Goal: Task Accomplishment & Management: Use online tool/utility

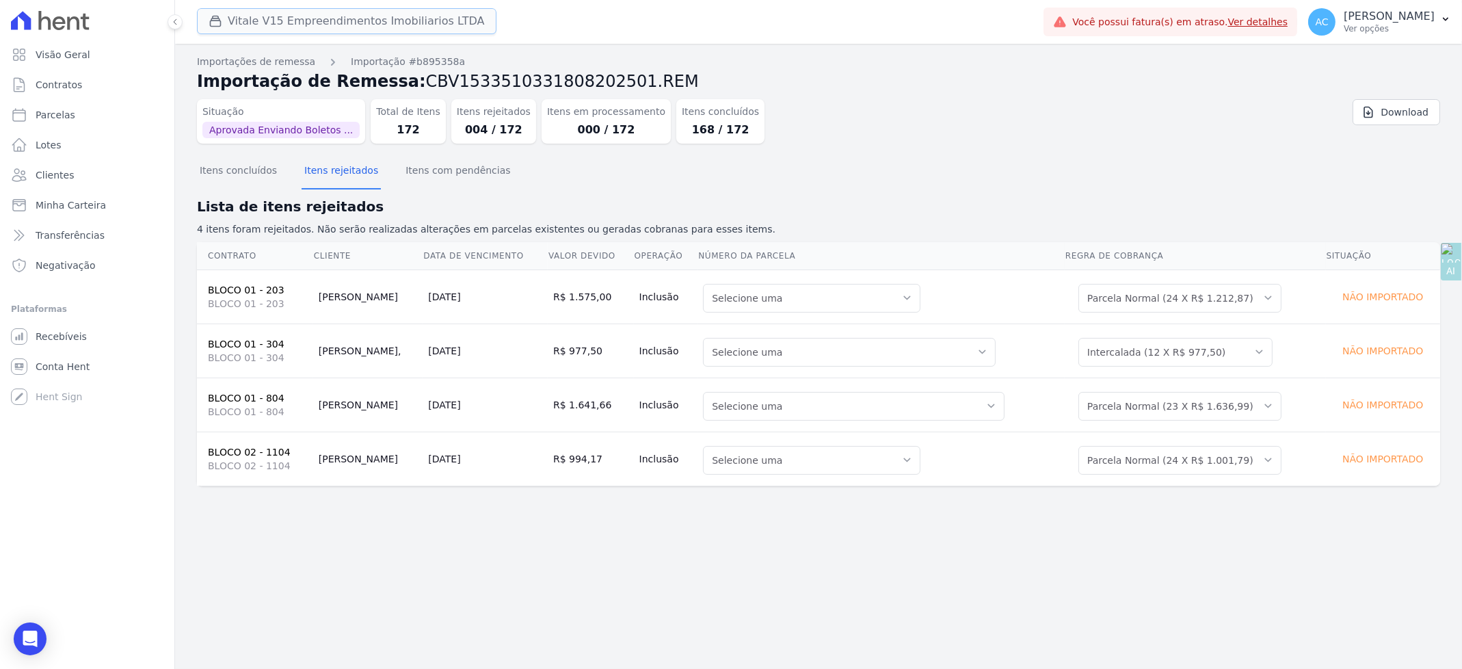
click at [292, 23] on button "Vitale V15 Empreendimentos Imobiliarios LTDA" at bounding box center [346, 21] width 299 height 26
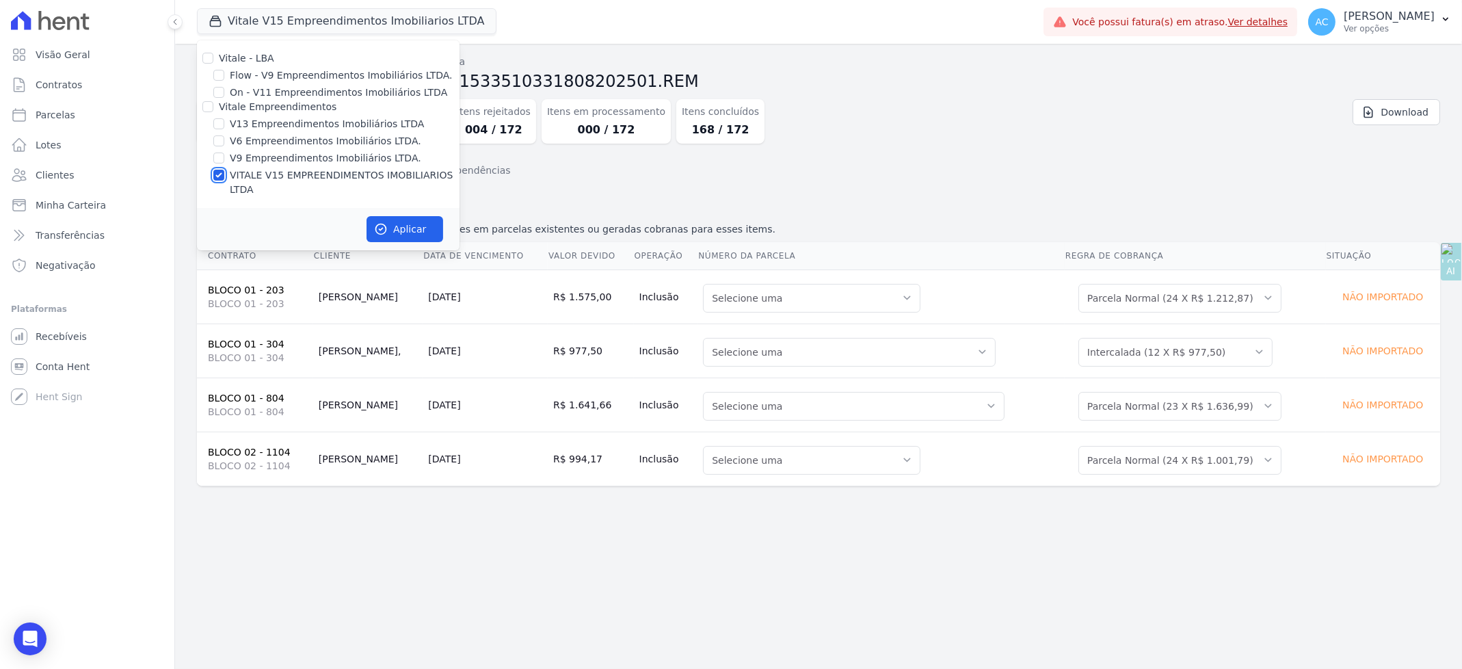
click at [221, 170] on input "VITALE V15 EMPREENDIMENTOS IMOBILIARIOS LTDA" at bounding box center [218, 175] width 11 height 11
checkbox input "false"
click at [219, 124] on input "V13 Empreendimentos Imobiliários LTDA" at bounding box center [218, 123] width 11 height 11
checkbox input "true"
click at [406, 216] on button "Aplicar" at bounding box center [404, 229] width 77 height 26
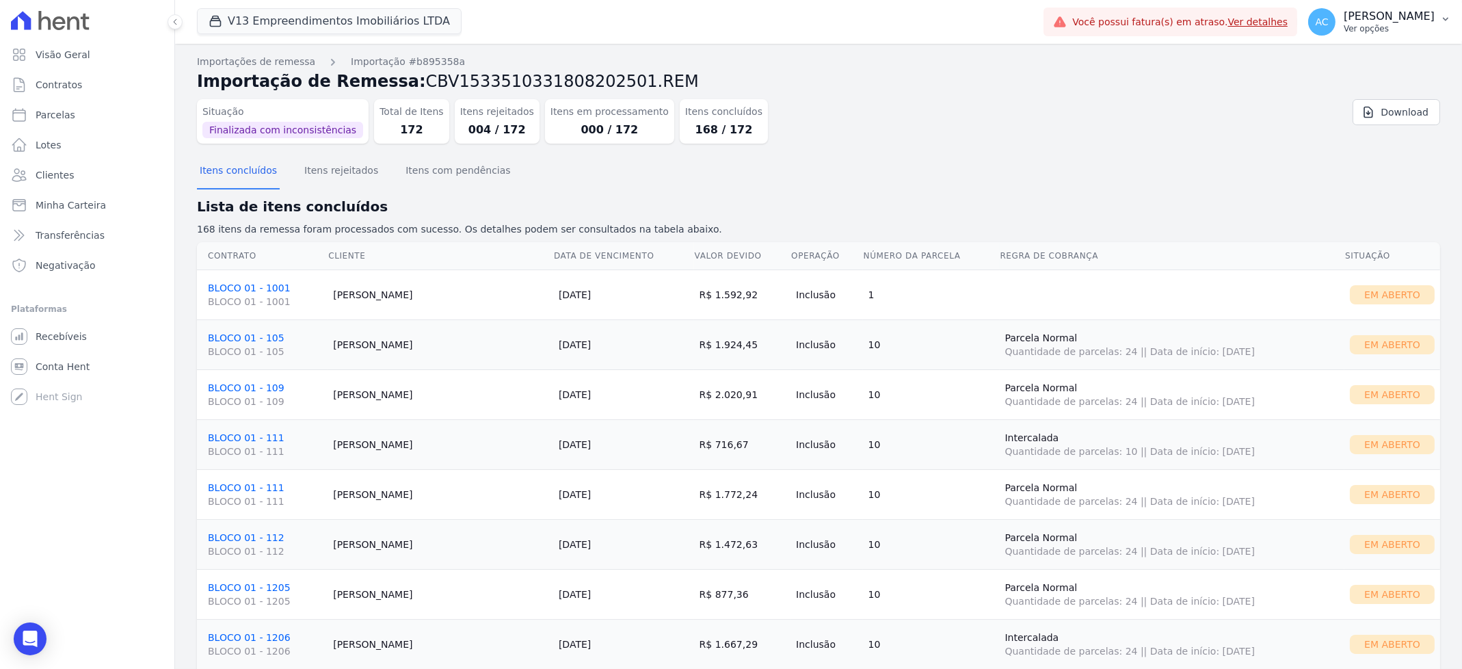
click at [1384, 21] on p "[PERSON_NAME]" at bounding box center [1388, 17] width 91 height 14
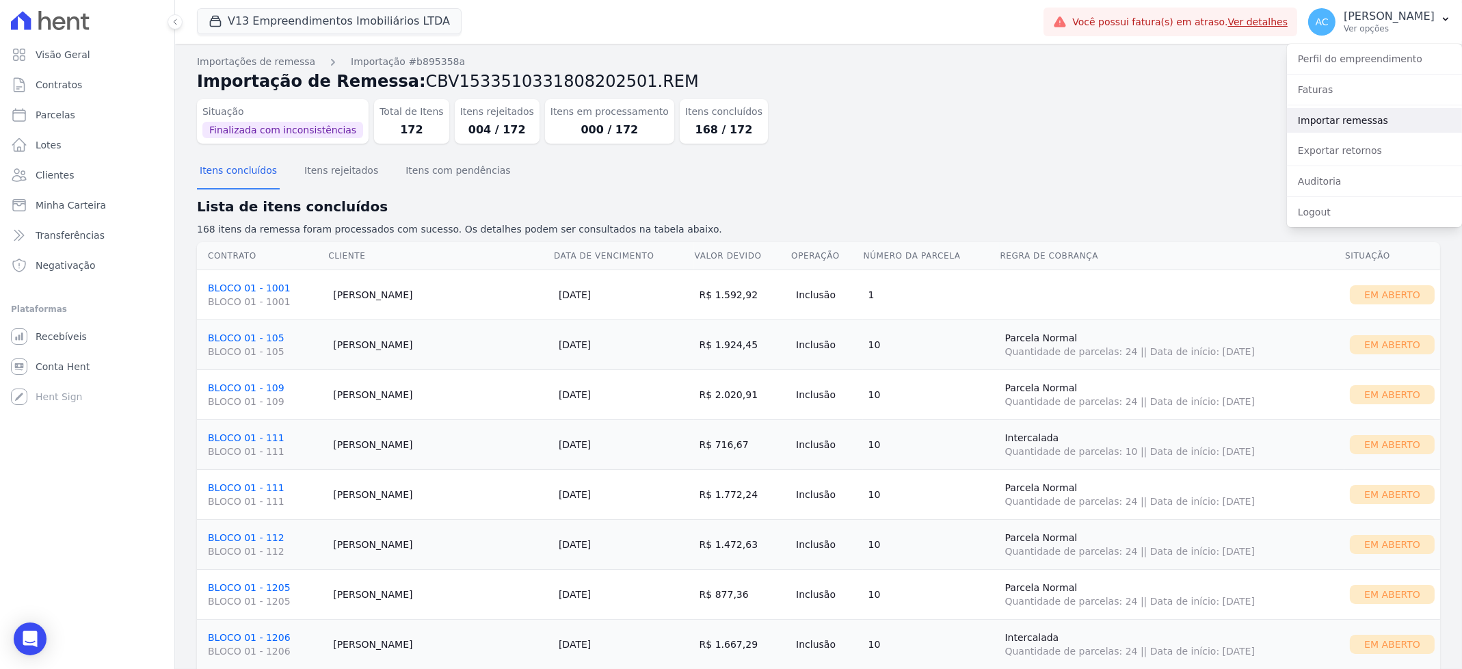
click at [1369, 117] on link "Importar remessas" at bounding box center [1374, 120] width 175 height 25
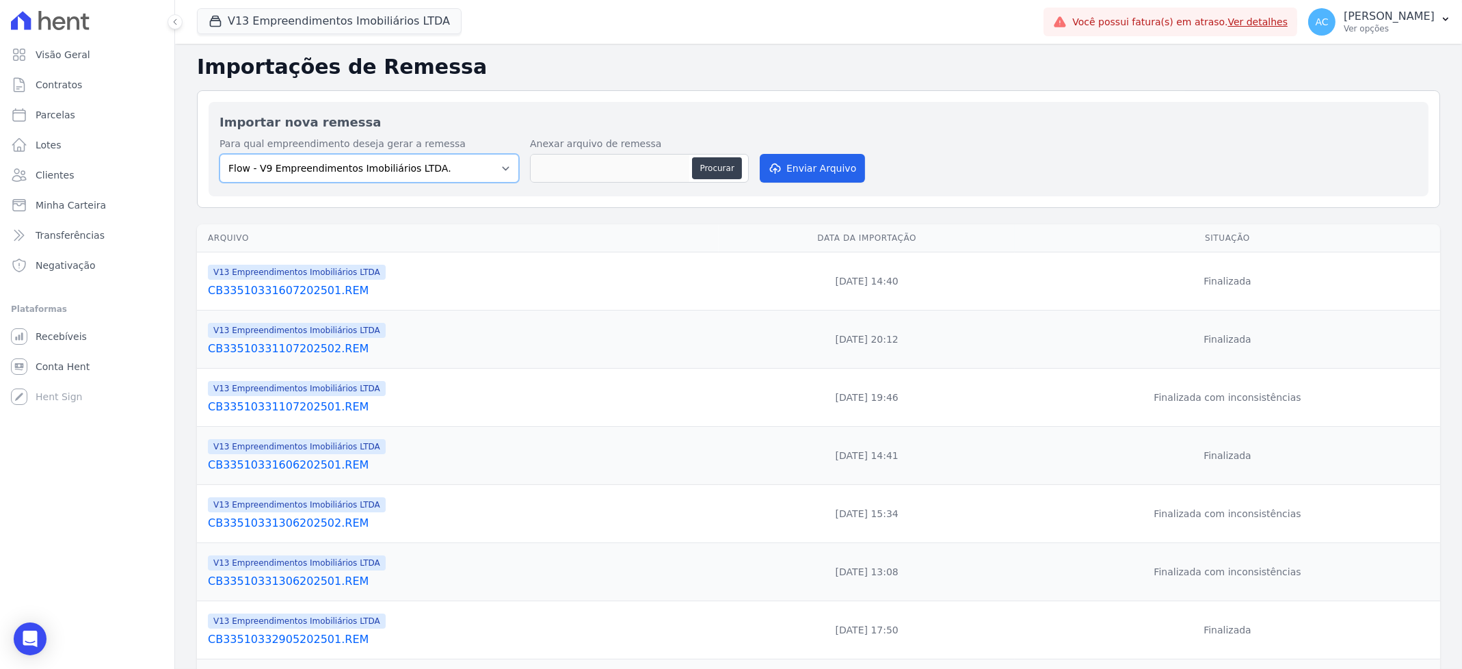
drag, startPoint x: 457, startPoint y: 166, endPoint x: 410, endPoint y: 180, distance: 49.1
click at [454, 167] on select "Flow - V9 Empreendimentos Imobiliários LTDA. On - V11 Empreendimentos Imobiliár…" at bounding box center [368, 168] width 299 height 29
select select "ecab2329-c666-4977-ad84-d4b1e3d3d680"
click at [219, 154] on select "Flow - V9 Empreendimentos Imobiliários LTDA. On - V11 Empreendimentos Imobiliár…" at bounding box center [368, 168] width 299 height 29
click at [721, 163] on button "Procurar" at bounding box center [716, 168] width 49 height 22
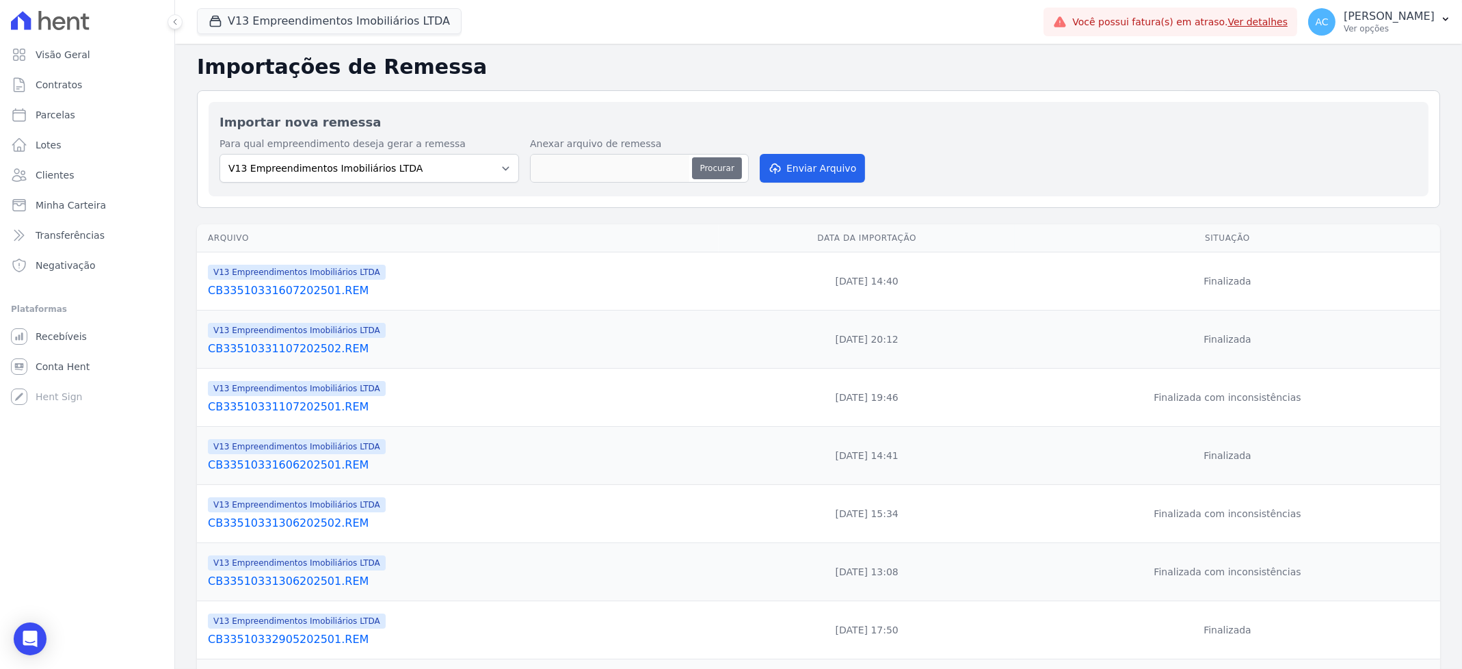
type input "CB33510331808202501.REM"
click at [822, 177] on button "Enviar Arquivo" at bounding box center [812, 168] width 105 height 29
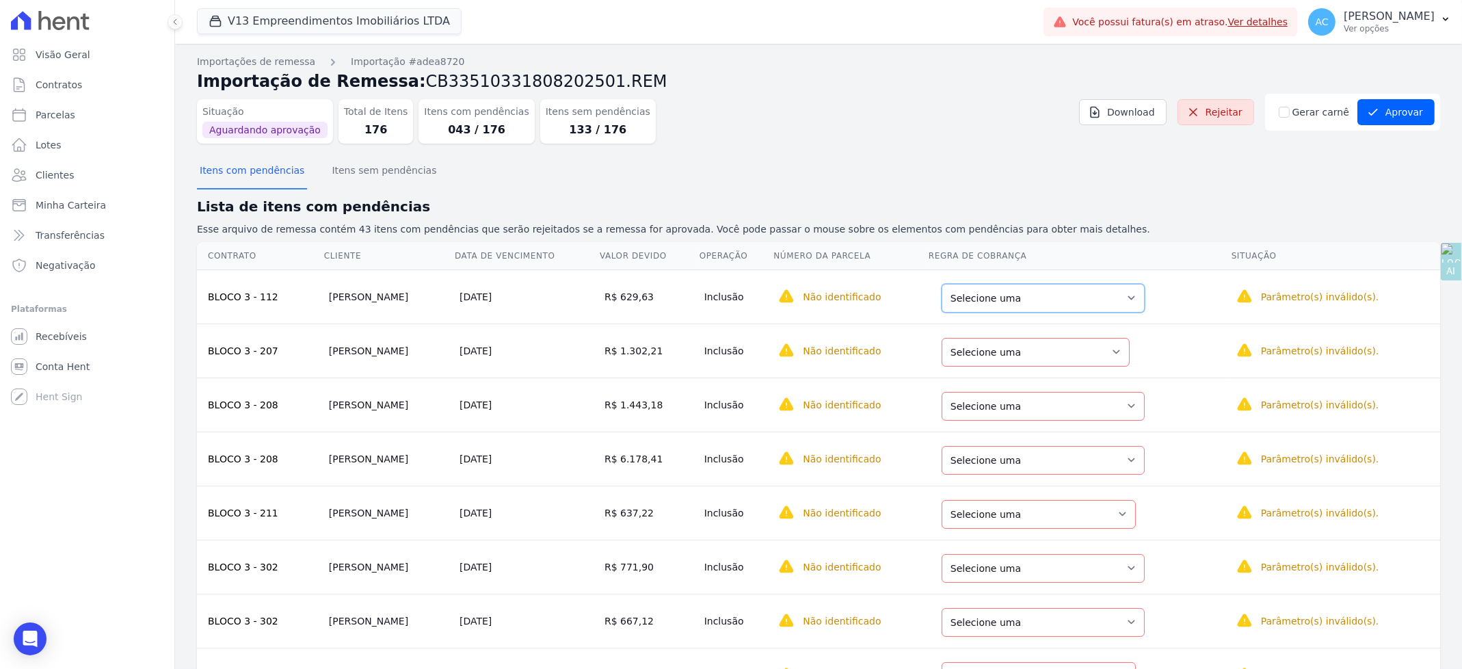
click at [1004, 295] on select "Selecione uma Nova Parcela Avulsa Parcela Avulsa Existente Outros (7 X R$ 735,3…" at bounding box center [1042, 298] width 203 height 29
click at [1019, 353] on select "Selecione uma Nova Parcela Avulsa Parcela Avulsa Existente Parcela Normal (5 X …" at bounding box center [1038, 352] width 188 height 29
click at [1020, 414] on select "Selecione uma Nova Parcela Avulsa Parcela Avulsa Existente Intercalada (3 X R$ …" at bounding box center [1045, 406] width 203 height 29
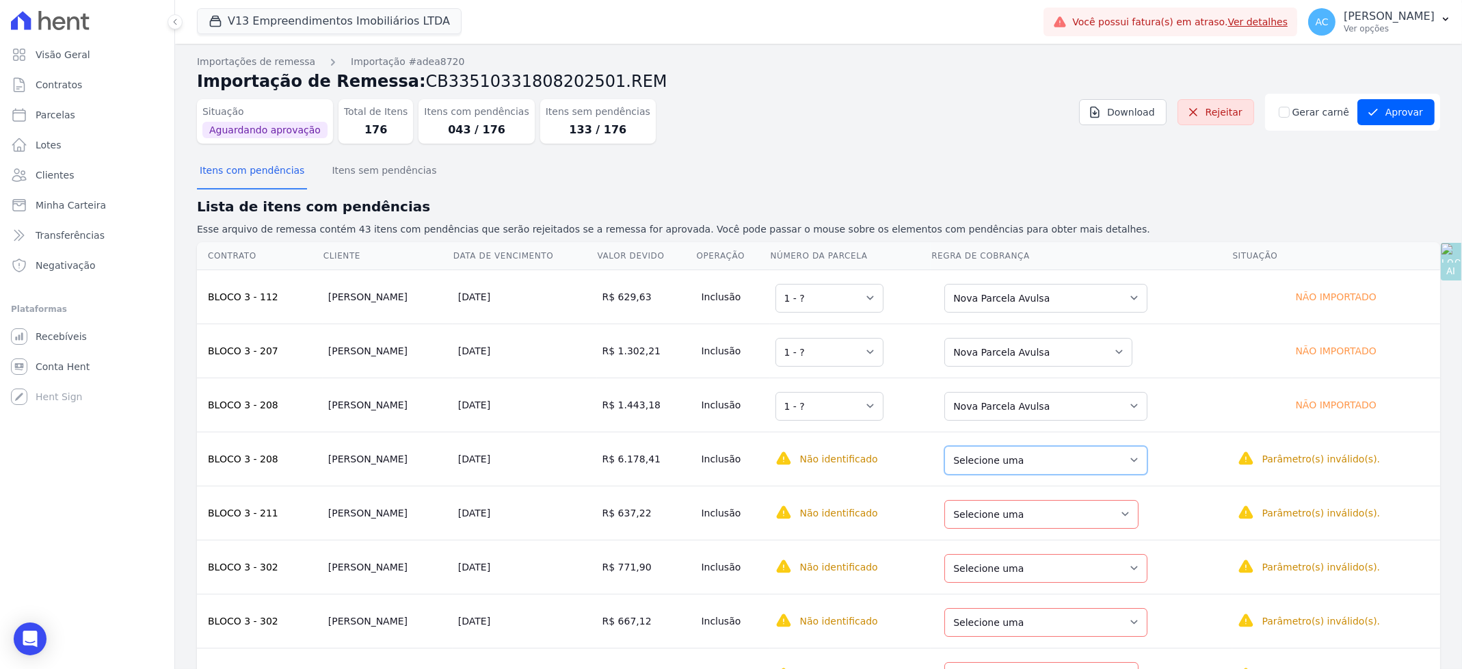
click at [1036, 459] on select "Selecione uma Nova Parcela Avulsa Parcela Avulsa Existente Intercalada (3 X R$ …" at bounding box center [1045, 460] width 203 height 29
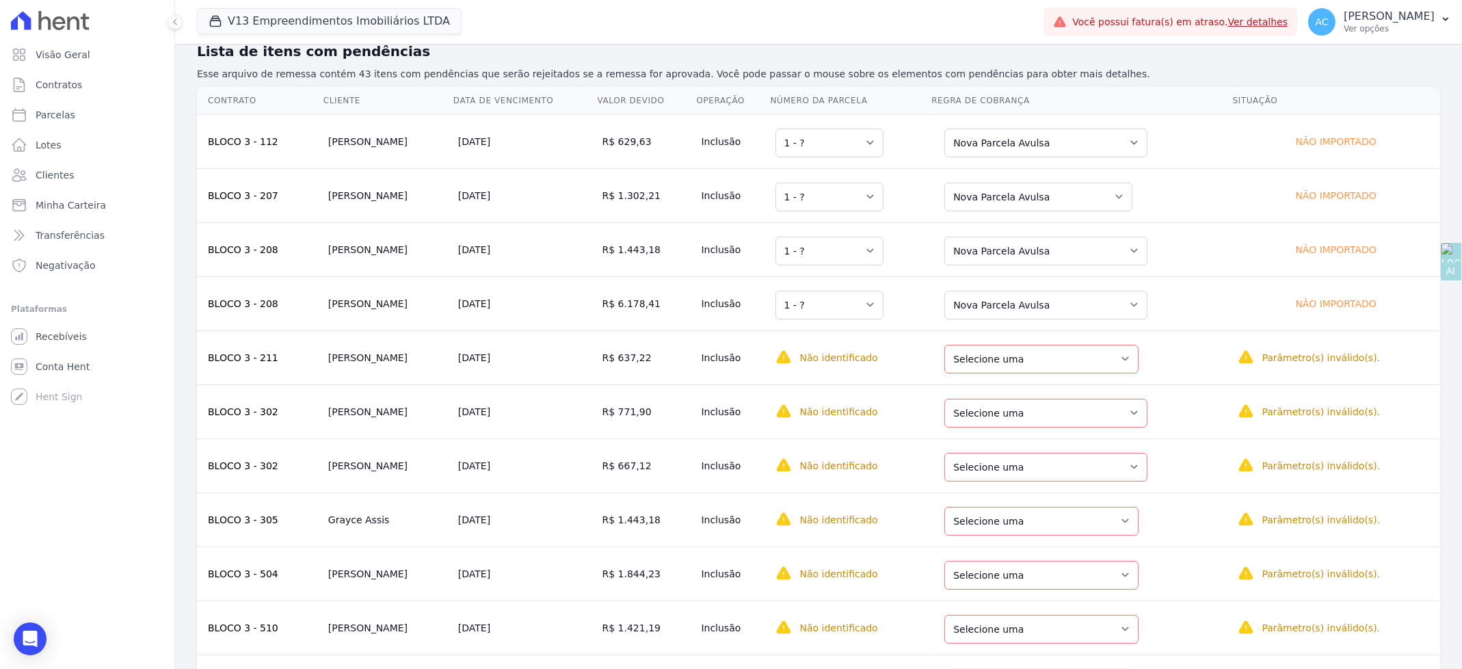
scroll to position [183, 0]
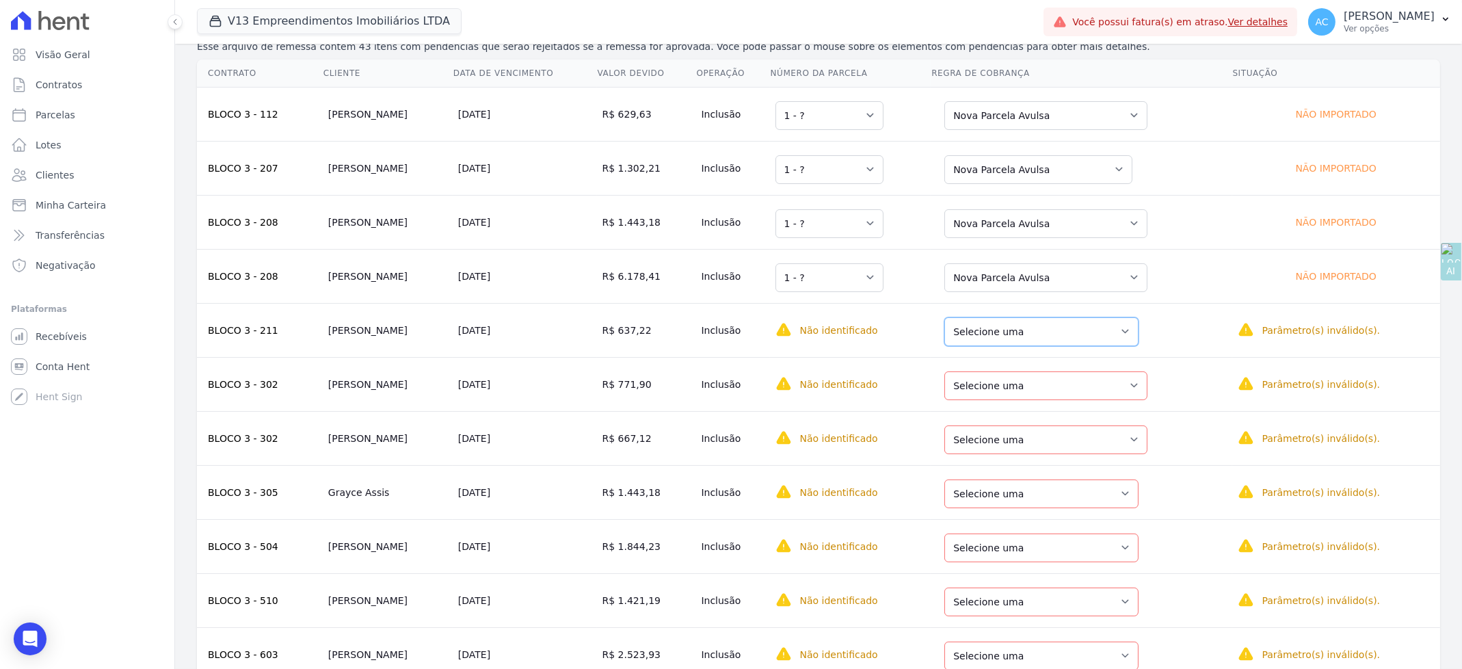
click at [1060, 326] on select "Selecione uma Nova Parcela Avulsa Parcela Avulsa Existente Intercalada (2 X R$ …" at bounding box center [1041, 331] width 194 height 29
click at [1033, 388] on select "Selecione uma Nova Parcela Avulsa Parcela Avulsa Existente Parcela Normal (28 X…" at bounding box center [1045, 385] width 203 height 29
click at [1048, 442] on select "Selecione uma Nova Parcela Avulsa Parcela Avulsa Existente Parcela Normal (28 X…" at bounding box center [1045, 439] width 203 height 29
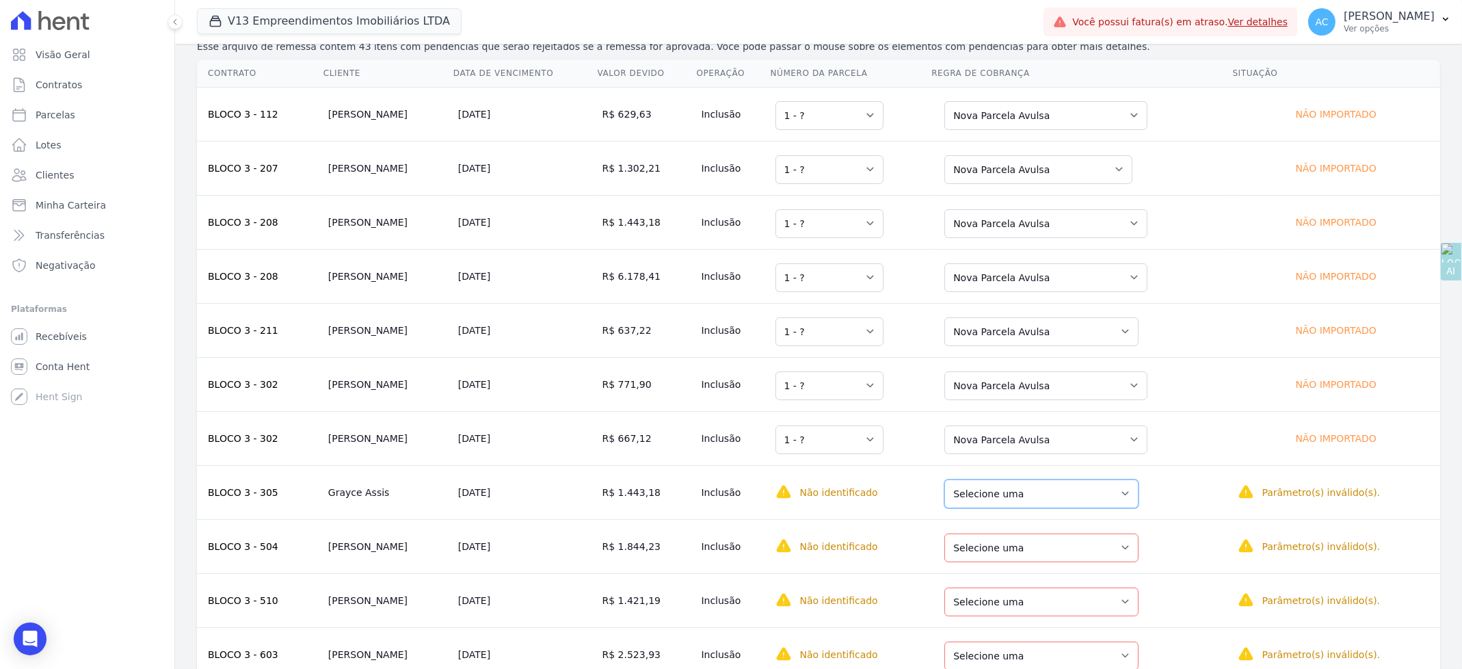
click at [1047, 494] on select "Selecione uma Nova Parcela Avulsa Parcela Avulsa Existente Intercalada (2 X R$ …" at bounding box center [1041, 493] width 194 height 29
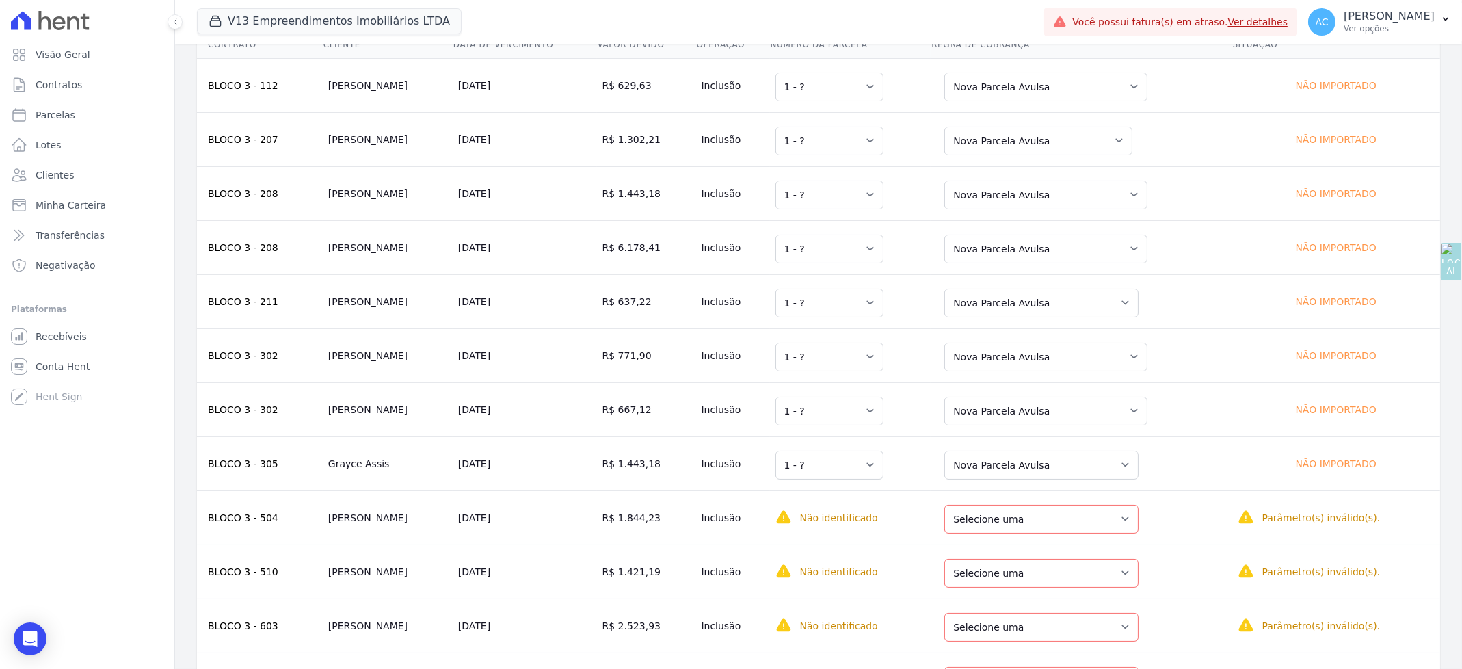
scroll to position [455, 0]
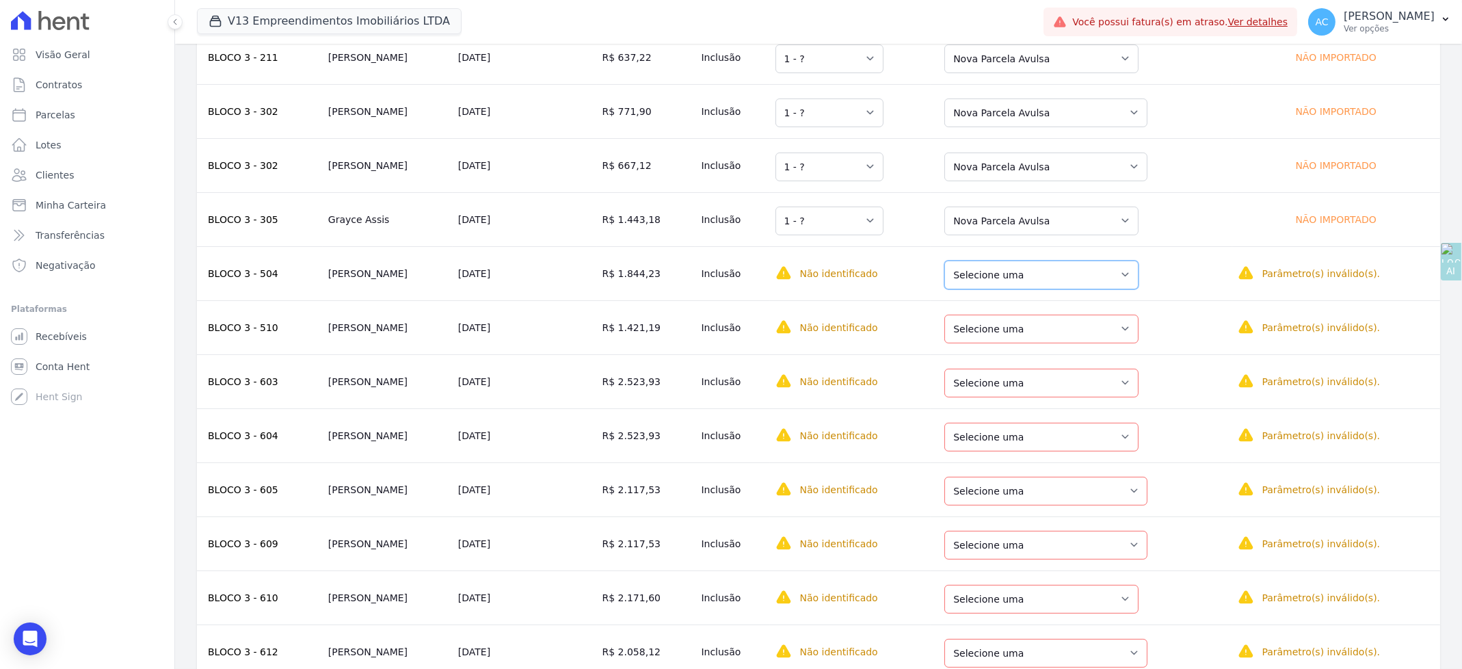
click at [1043, 275] on select "Selecione uma Nova Parcela Avulsa Parcela Avulsa Existente Intercalada (7 X R$ …" at bounding box center [1041, 274] width 194 height 29
click at [1029, 337] on select "Selecione uma Nova Parcela Avulsa Parcela Avulsa Existente Outros (7 X R$ 749,4…" at bounding box center [1041, 328] width 194 height 29
click at [1036, 315] on select "Selecione uma Nova Parcela Avulsa Parcela Avulsa Existente Outros (7 X R$ 749,4…" at bounding box center [1041, 328] width 194 height 29
click at [952, 315] on select "Selecione uma Nova Parcela Avulsa Parcela Avulsa Existente Outros (7 X R$ 749,4…" at bounding box center [1041, 328] width 194 height 29
click at [1039, 384] on select "Selecione uma Nova Parcela Avulsa Parcela Avulsa Existente Intercalada (3 X R$ …" at bounding box center [1041, 382] width 194 height 29
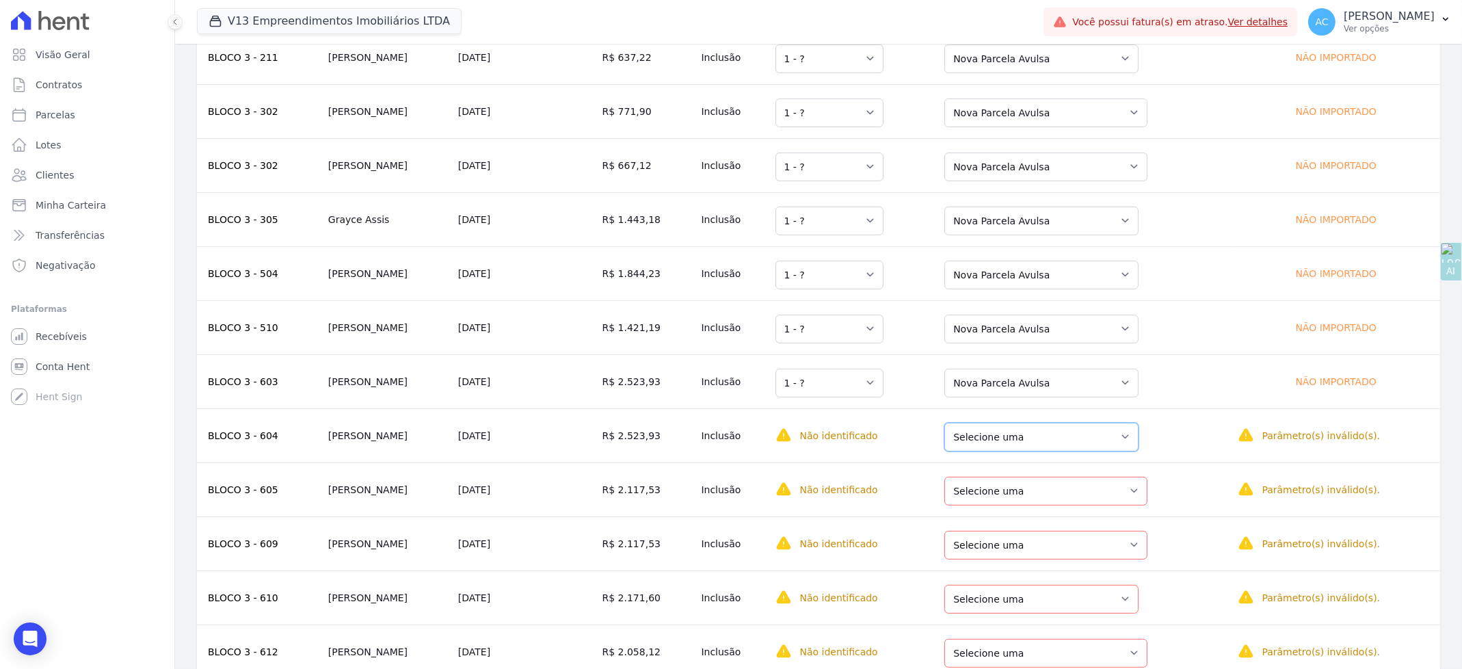
click at [1028, 446] on select "Selecione uma Nova Parcela Avulsa Parcela Avulsa Existente Outros (7 X R$ 1.628…" at bounding box center [1041, 436] width 194 height 29
drag, startPoint x: 1034, startPoint y: 492, endPoint x: 1032, endPoint y: 505, distance: 13.2
click at [1034, 492] on select "Selecione uma Nova Parcela Avulsa Parcela Avulsa Existente Outros (7 X R$ 1.750…" at bounding box center [1045, 490] width 203 height 29
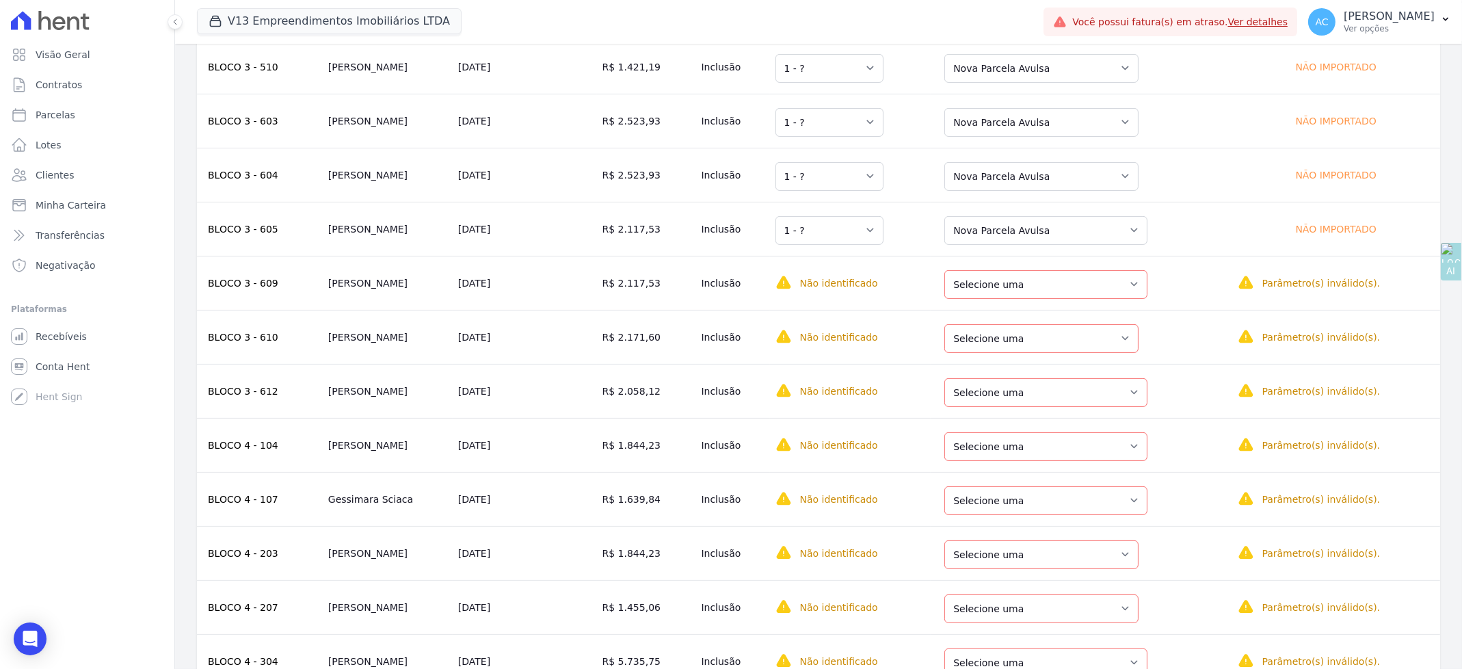
scroll to position [729, 0]
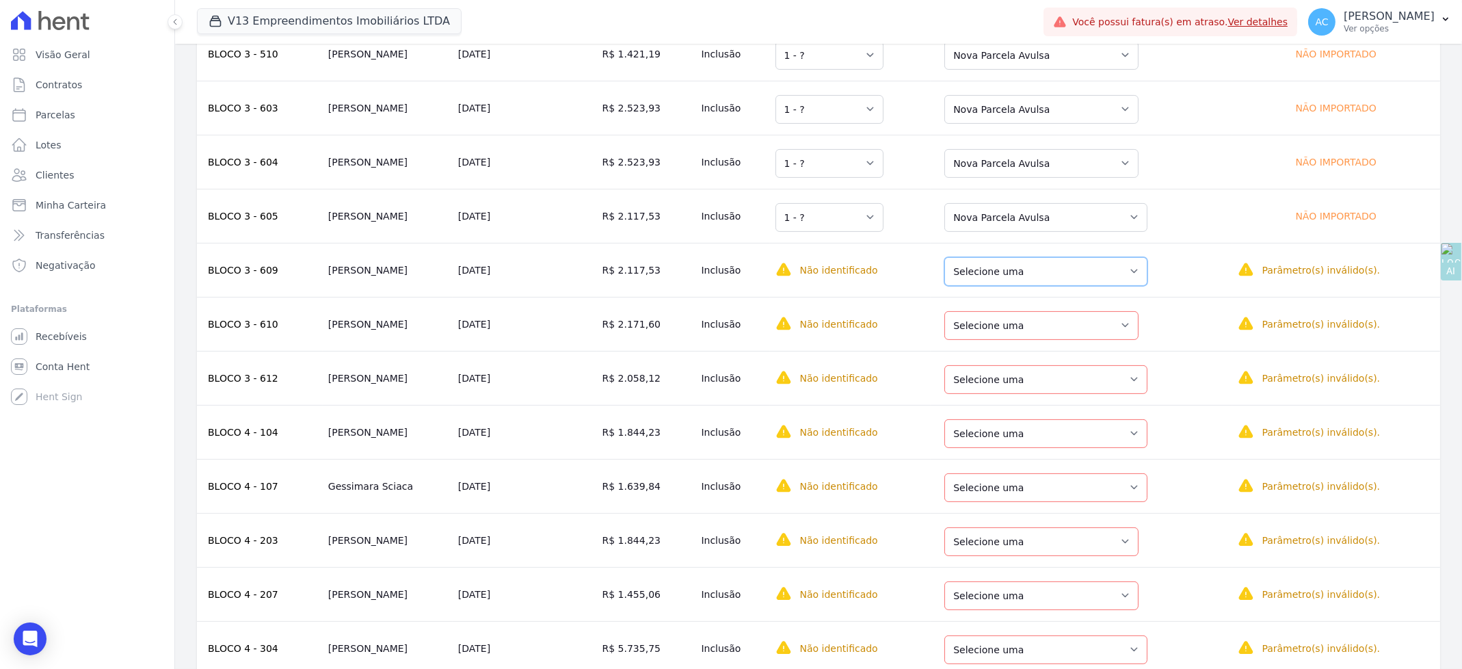
click at [1041, 279] on select "Selecione uma Nova Parcela Avulsa Parcela Avulsa Existente Parcela Normal (27 X…" at bounding box center [1045, 271] width 203 height 29
drag, startPoint x: 1032, startPoint y: 328, endPoint x: 1032, endPoint y: 339, distance: 10.9
click at [1032, 328] on select "Selecione uma Nova Parcela Avulsa Parcela Avulsa Existente Intercalada (2 X R$ …" at bounding box center [1041, 325] width 194 height 29
click at [1032, 375] on select "Selecione uma Nova Parcela Avulsa Parcela Avulsa Existente Intercalada (2 X R$ …" at bounding box center [1045, 379] width 203 height 29
click at [1052, 448] on div "Selecione uma Nova Parcela Avulsa Parcela Avulsa Existente Outros (8 X R$ 1.271…" at bounding box center [1045, 431] width 203 height 31
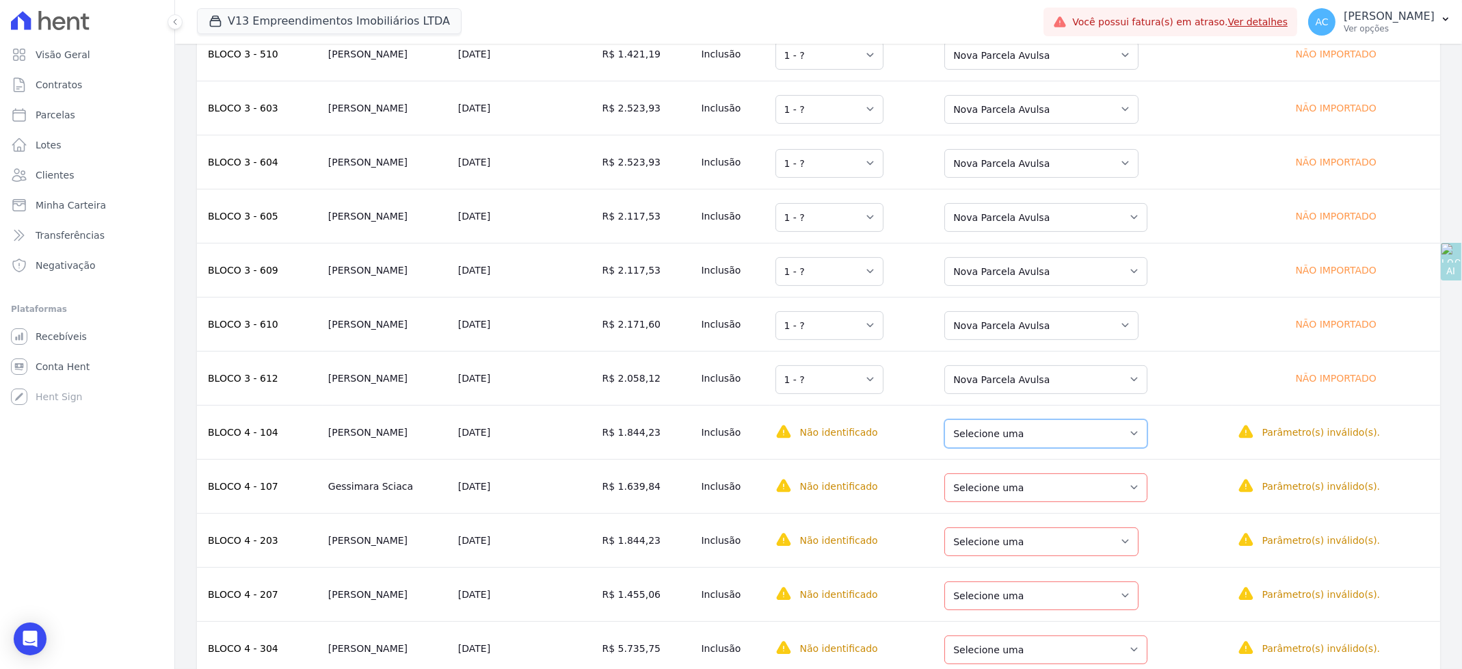
drag, startPoint x: 1047, startPoint y: 435, endPoint x: 1039, endPoint y: 440, distance: 9.5
click at [1047, 435] on select "Selecione uma Nova Parcela Avulsa Parcela Avulsa Existente Outros (8 X R$ 1.271…" at bounding box center [1045, 433] width 203 height 29
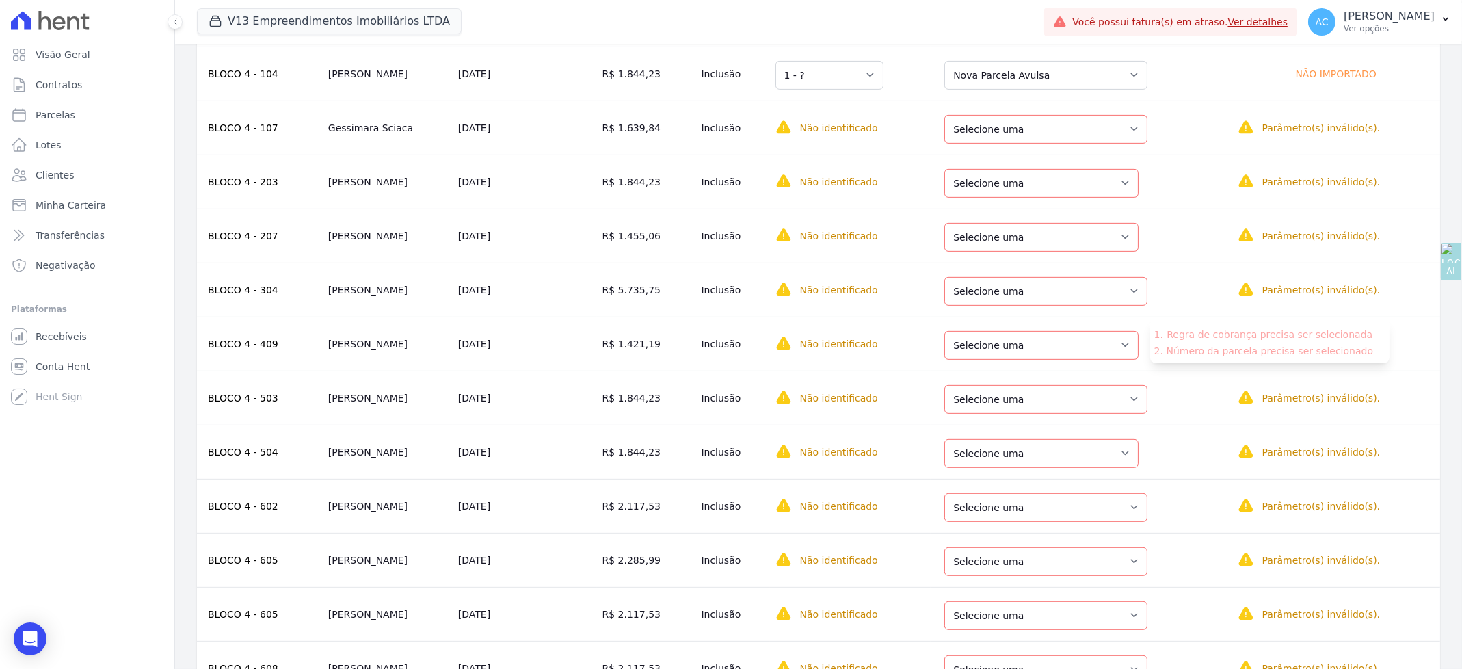
scroll to position [1080, 0]
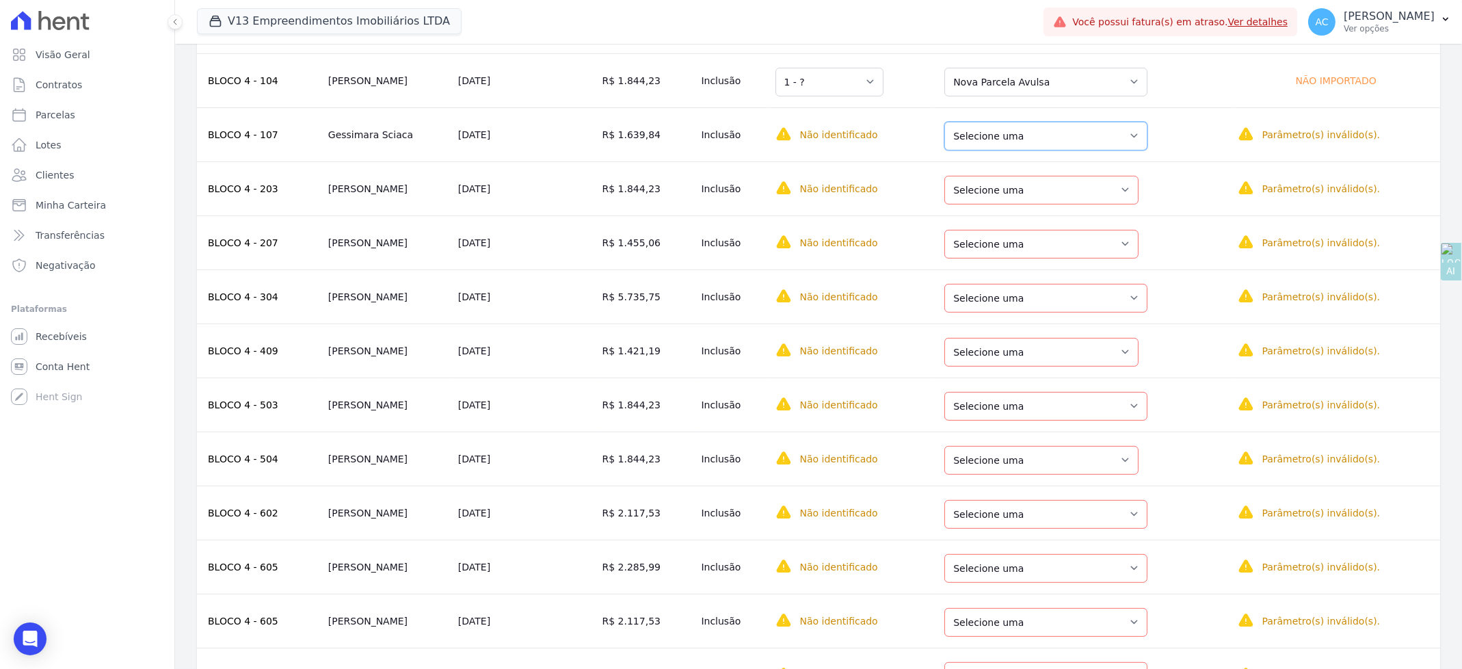
click at [1020, 145] on select "Selecione uma Nova Parcela Avulsa Parcela Avulsa Existente Outros (9 X R$ 104,0…" at bounding box center [1045, 136] width 203 height 29
click at [1035, 193] on select "Selecione uma Nova Parcela Avulsa Parcela Avulsa Existente Parcela Normal (27 X…" at bounding box center [1041, 190] width 194 height 29
drag, startPoint x: 1039, startPoint y: 244, endPoint x: 1037, endPoint y: 259, distance: 15.2
click at [1038, 244] on select "Selecione uma Nova Parcela Avulsa Parcela Avulsa Existente Intercalada (3 X R$ …" at bounding box center [1041, 244] width 194 height 29
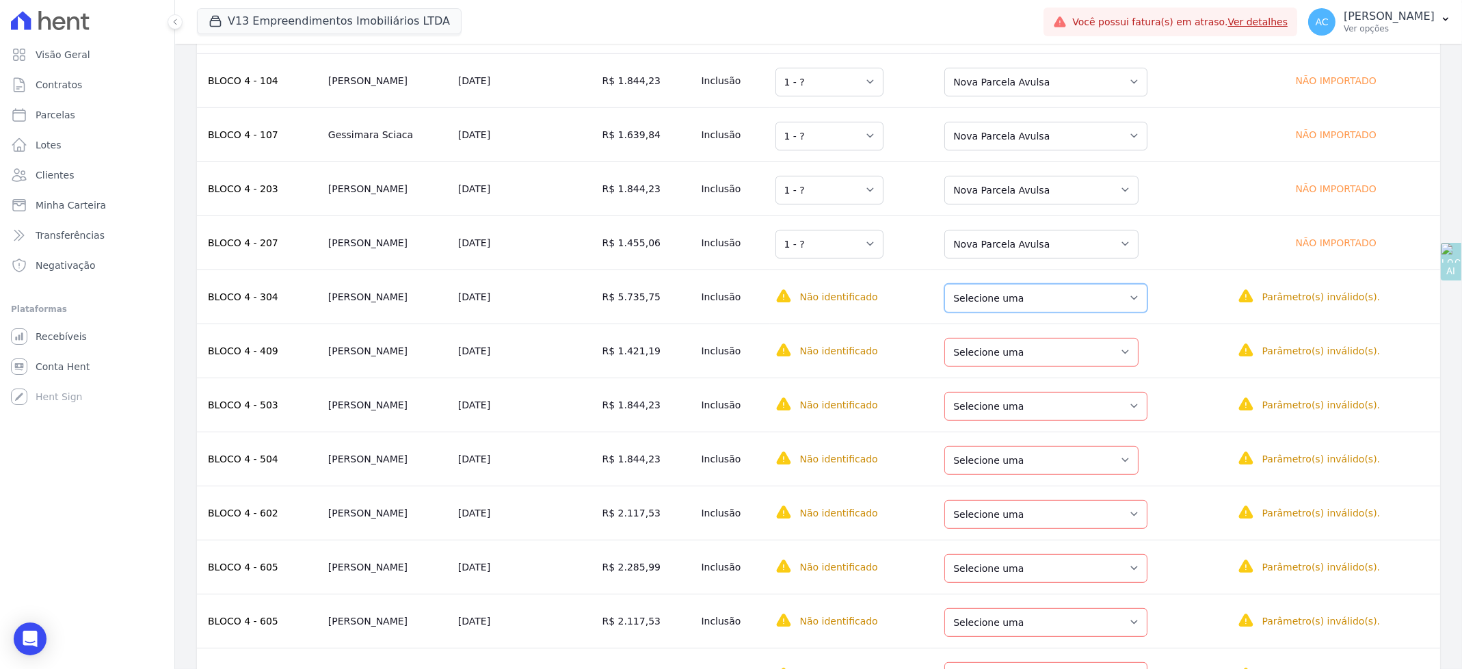
click at [1040, 312] on select "Selecione uma Nova Parcela Avulsa Parcela Avulsa Existente Intercalada (3 X R$ …" at bounding box center [1045, 298] width 203 height 29
click at [1028, 295] on select "Selecione uma Nova Parcela Avulsa Parcela Avulsa Existente Intercalada (3 X R$ …" at bounding box center [1045, 298] width 203 height 29
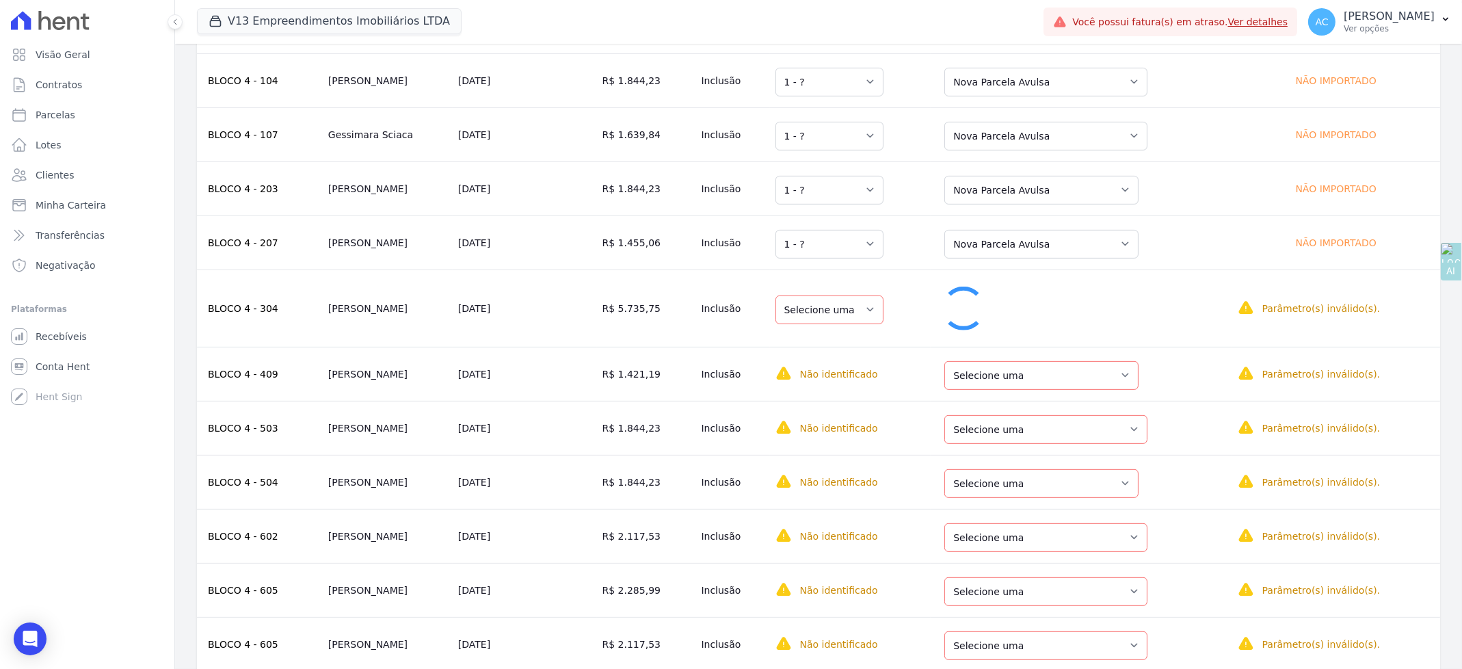
select select "1"
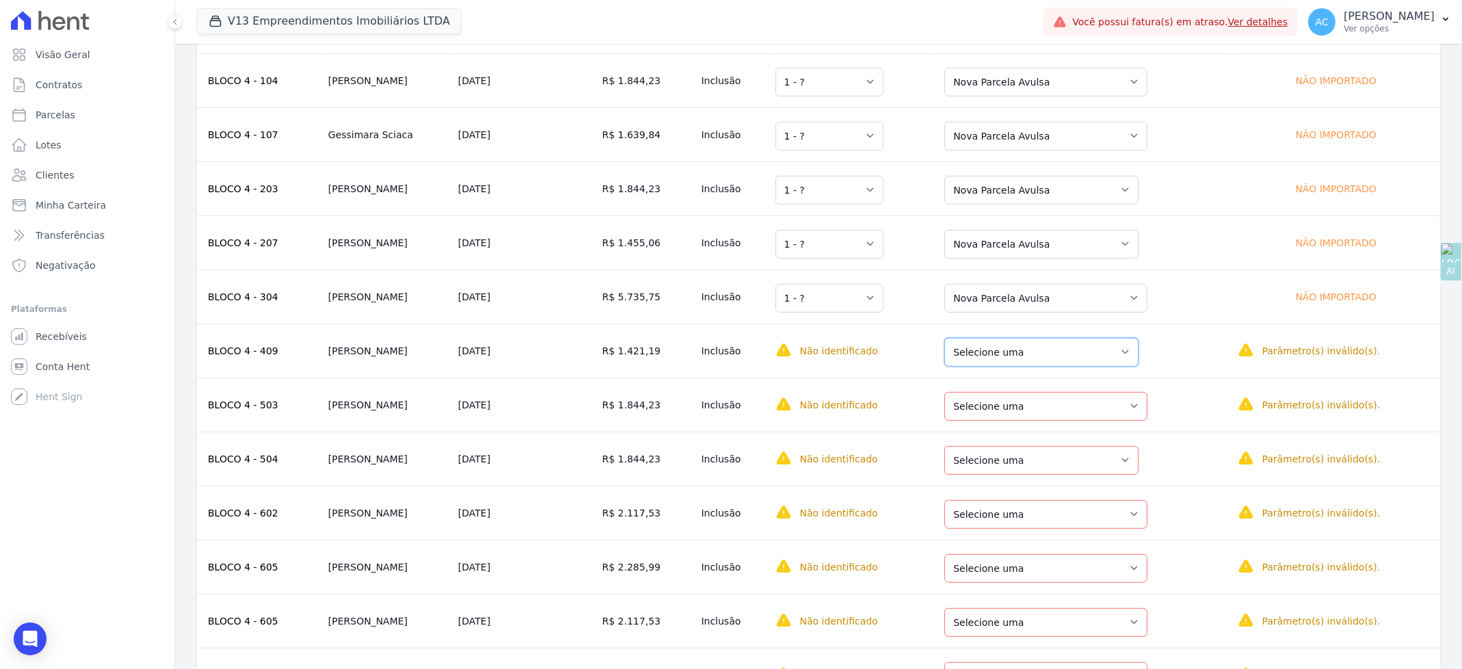
drag, startPoint x: 1026, startPoint y: 355, endPoint x: 1025, endPoint y: 364, distance: 8.9
click at [1026, 355] on select "Selecione uma Nova Parcela Avulsa Parcela Avulsa Existente Outros (8 X R$ 1.087…" at bounding box center [1041, 352] width 194 height 29
click at [1029, 350] on select "Selecione uma Nova Parcela Avulsa Parcela Avulsa Existente Outros (8 X R$ 1.087…" at bounding box center [1041, 352] width 194 height 29
drag, startPoint x: 1031, startPoint y: 403, endPoint x: 1035, endPoint y: 416, distance: 13.6
click at [1032, 403] on select "Selecione uma Nova Parcela Avulsa Parcela Avulsa Existente Intercalada (3 X R$ …" at bounding box center [1045, 406] width 203 height 29
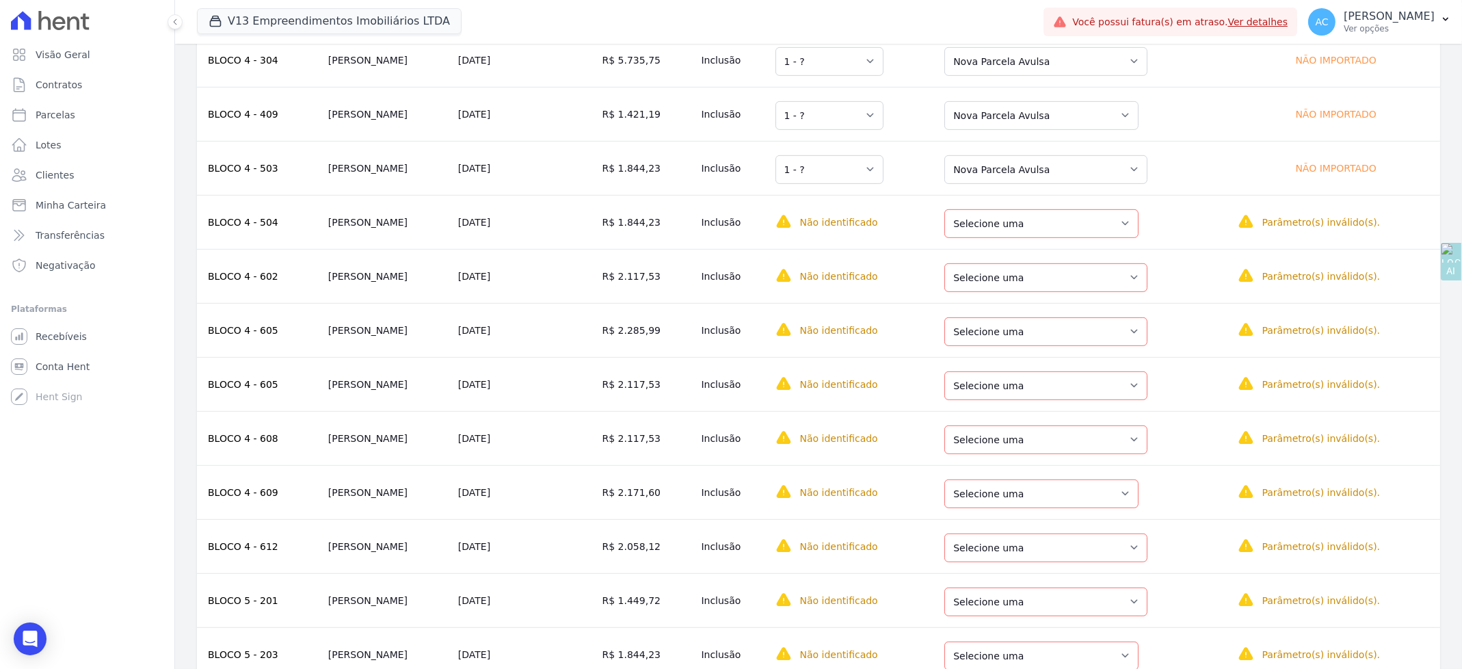
scroll to position [1404, 0]
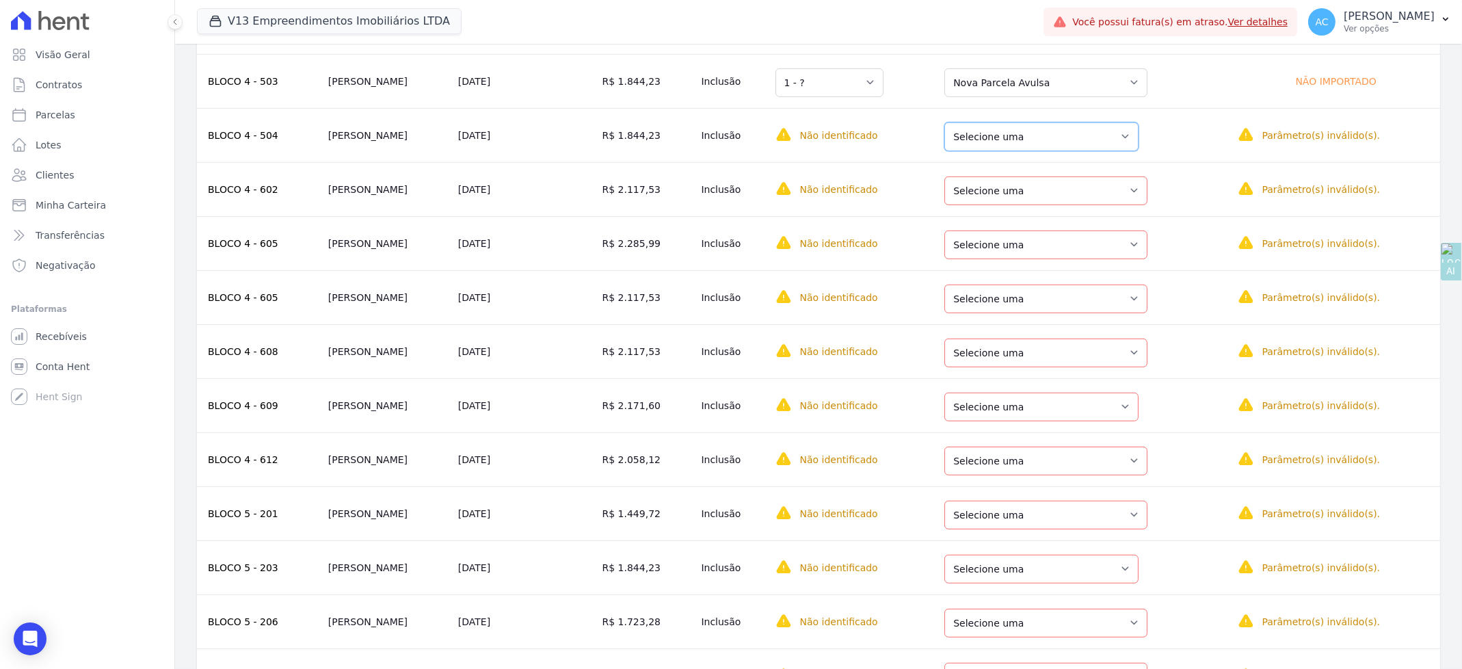
click at [1038, 146] on select "Selecione uma Nova Parcela Avulsa Parcela Avulsa Existente Parcela Normal (27 X…" at bounding box center [1041, 136] width 194 height 29
click at [1015, 198] on select "Selecione uma Nova Parcela Avulsa Parcela Avulsa Existente Parcela Normal (15 X…" at bounding box center [1045, 190] width 203 height 29
click at [1026, 251] on select "Selecione uma Nova Parcela Avulsa Parcela Avulsa Existente Outros (10 X R$ 797,…" at bounding box center [1045, 244] width 203 height 29
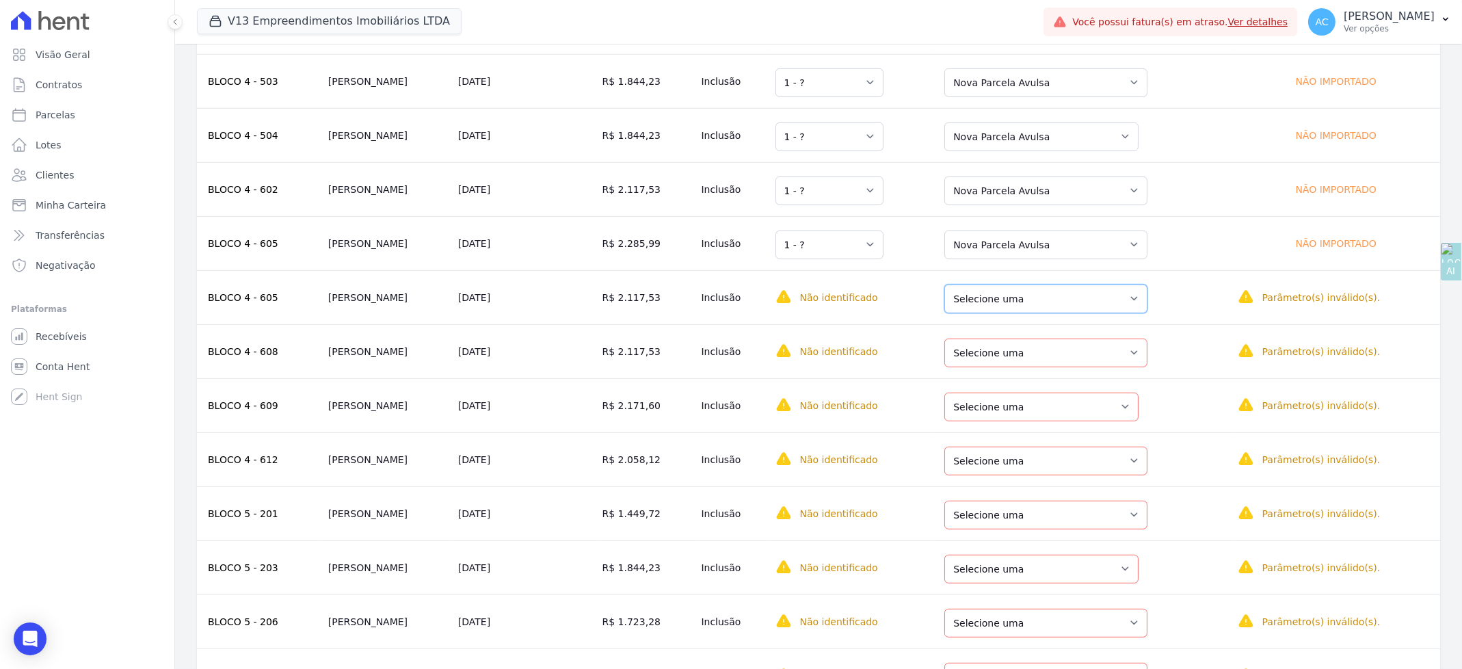
click at [1038, 300] on select "Selecione uma Nova Parcela Avulsa Parcela Avulsa Existente Outros (10 X R$ 797,…" at bounding box center [1045, 298] width 203 height 29
click at [1031, 355] on select "Selecione uma Nova Parcela Avulsa Parcela Avulsa Existente Parcela Normal (27 X…" at bounding box center [1045, 352] width 203 height 29
drag, startPoint x: 1082, startPoint y: 402, endPoint x: 1071, endPoint y: 424, distance: 24.5
click at [1081, 402] on select "Selecione uma Nova Parcela Avulsa Parcela Avulsa Existente Intercalada (12 X R$…" at bounding box center [1041, 406] width 194 height 29
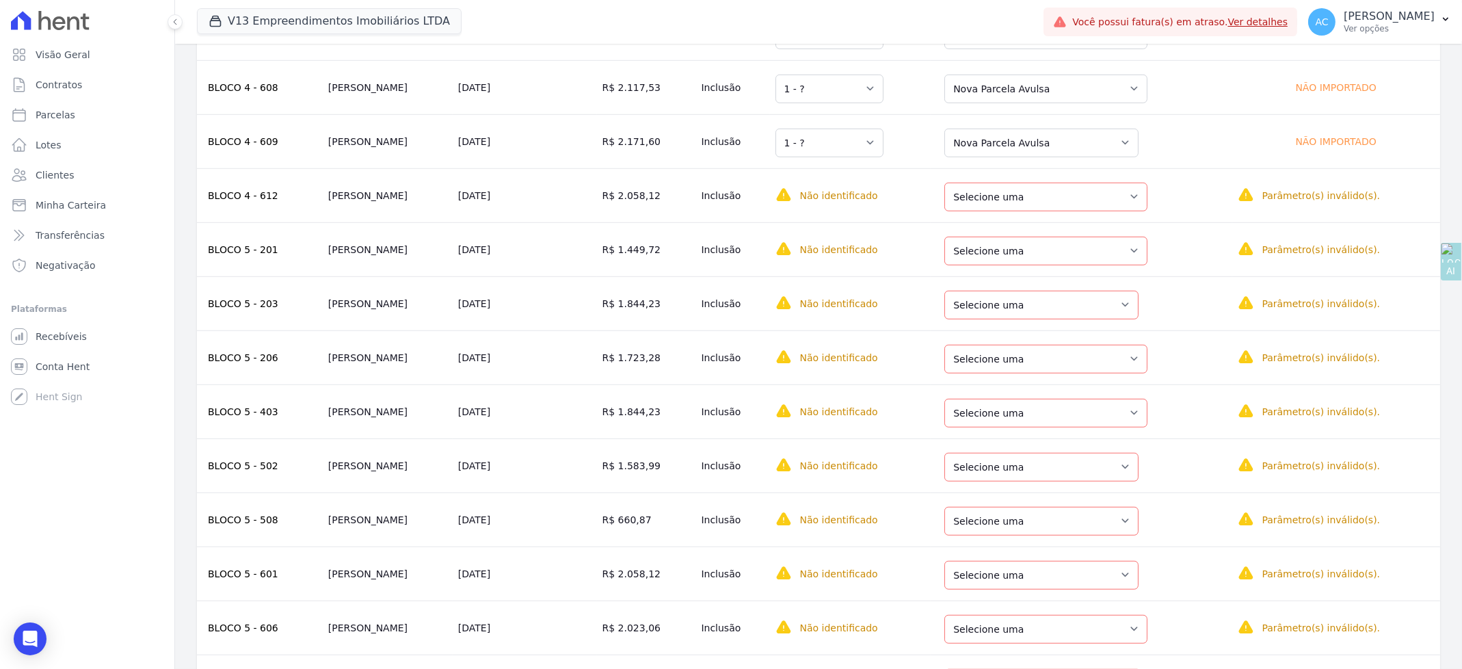
scroll to position [1687, 0]
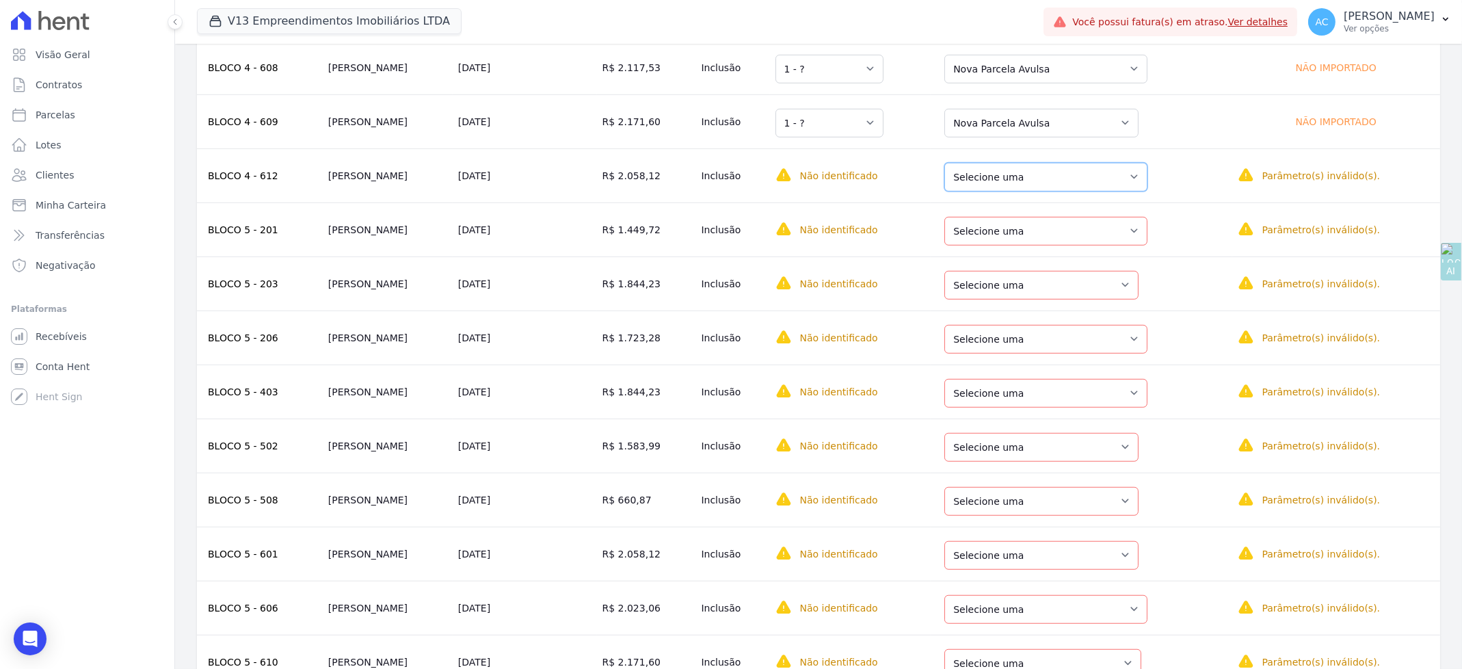
drag, startPoint x: 1001, startPoint y: 177, endPoint x: 997, endPoint y: 196, distance: 18.8
click at [1001, 177] on select "Selecione uma Nova Parcela Avulsa Parcela Avulsa Existente Parcela Normal (27 X…" at bounding box center [1045, 177] width 203 height 29
click at [1010, 241] on select "Selecione uma Nova Parcela Avulsa Parcela Avulsa Existente Parcela Normal (29 X…" at bounding box center [1045, 231] width 203 height 29
click at [1019, 297] on select "Selecione uma Nova Parcela Avulsa Parcela Avulsa Existente Intercalada (9 X R$ …" at bounding box center [1041, 285] width 194 height 29
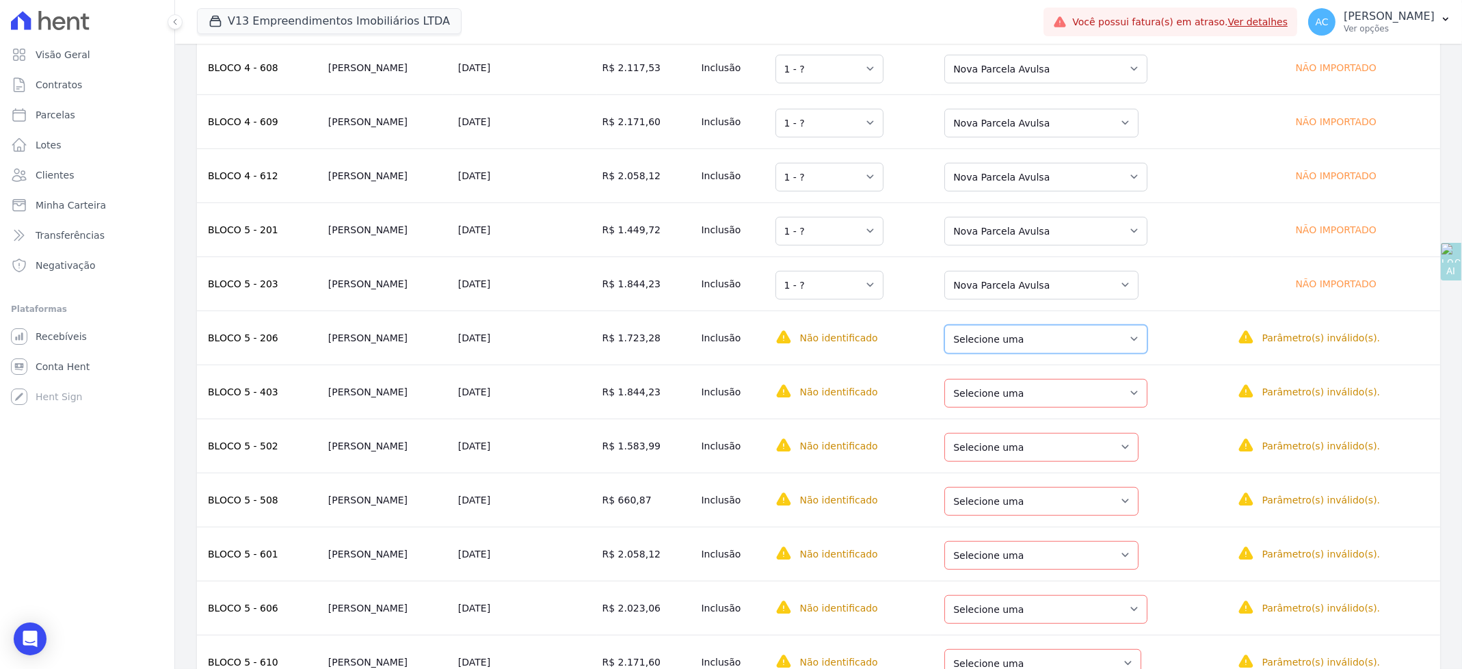
click at [1032, 345] on select "Selecione uma Nova Parcela Avulsa Parcela Avulsa Existente Outros (10 X R$ 496,…" at bounding box center [1045, 339] width 203 height 29
click at [1010, 394] on select "Selecione uma Nova Parcela Avulsa Parcela Avulsa Existente Parcela Normal (27 X…" at bounding box center [1045, 393] width 203 height 29
click at [1051, 461] on select "Selecione uma Nova Parcela Avulsa Parcela Avulsa Existente Parcela Normal (19 X…" at bounding box center [1041, 447] width 194 height 29
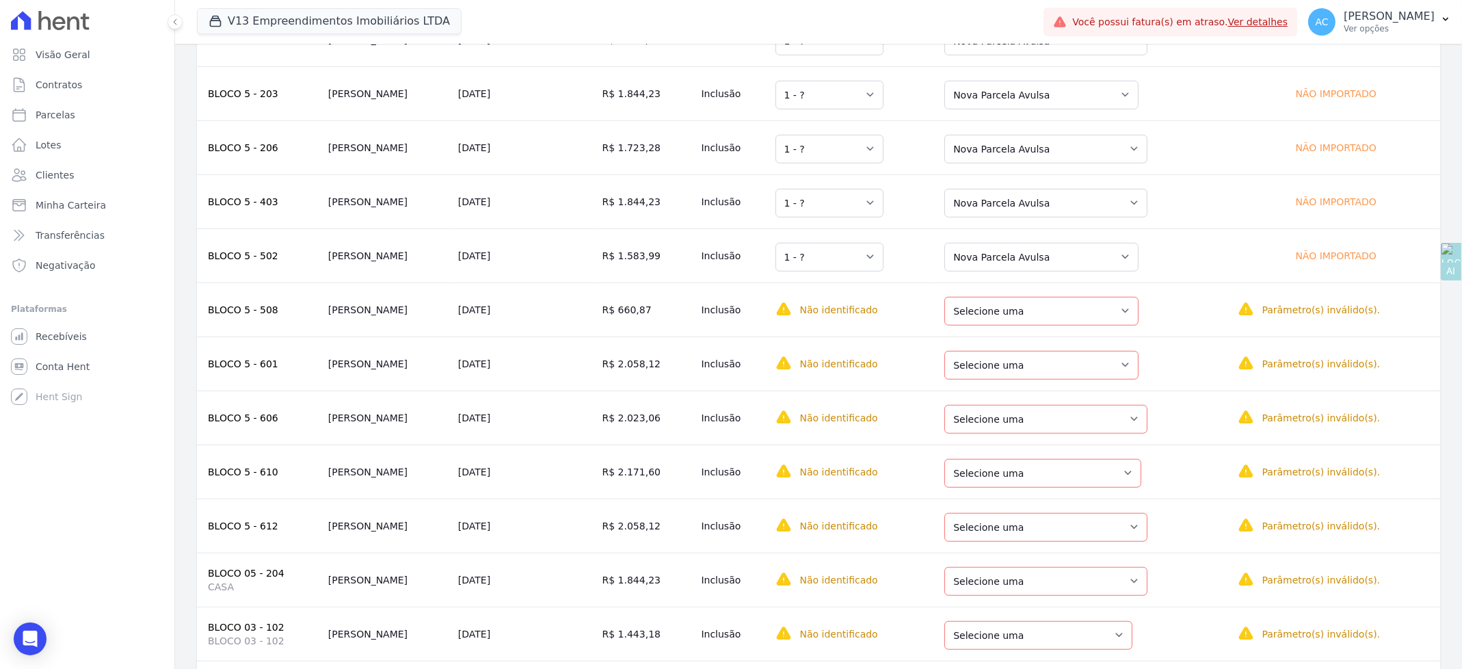
scroll to position [1965, 0]
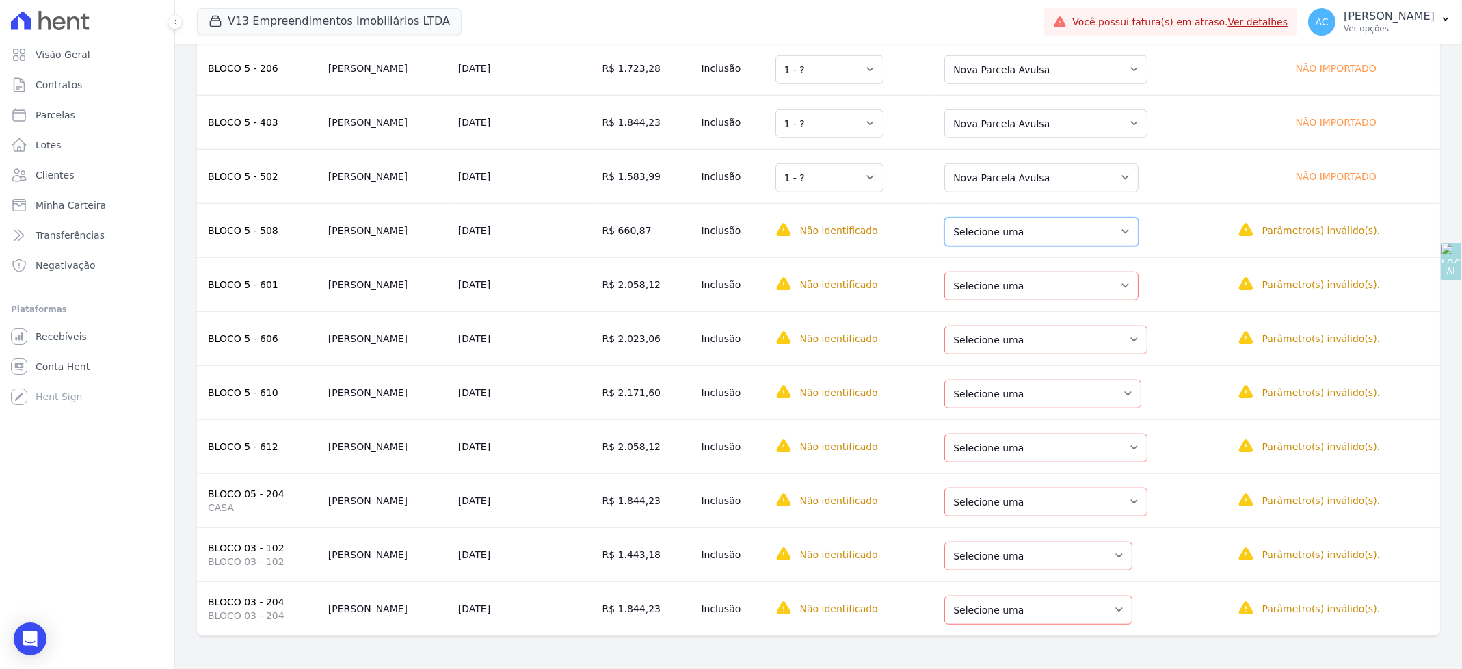
click at [1046, 232] on select "Selecione uma Nova Parcela Avulsa Parcela Avulsa Existente Parcela Normal (27 X…" at bounding box center [1041, 231] width 194 height 29
click at [1013, 294] on select "Selecione uma Nova Parcela Avulsa Parcela Avulsa Existente Outros (7 X R$ 1.662…" at bounding box center [1041, 285] width 194 height 29
drag, startPoint x: 1019, startPoint y: 338, endPoint x: 1019, endPoint y: 351, distance: 13.7
click at [1019, 338] on select "Selecione uma Nova Parcela Avulsa Parcela Avulsa Existente Parcela Normal (19 X…" at bounding box center [1045, 339] width 203 height 29
click at [1013, 397] on select "Selecione uma Nova Parcela Avulsa Parcela Avulsa Existente Parcela Normal (8 X …" at bounding box center [1042, 393] width 197 height 29
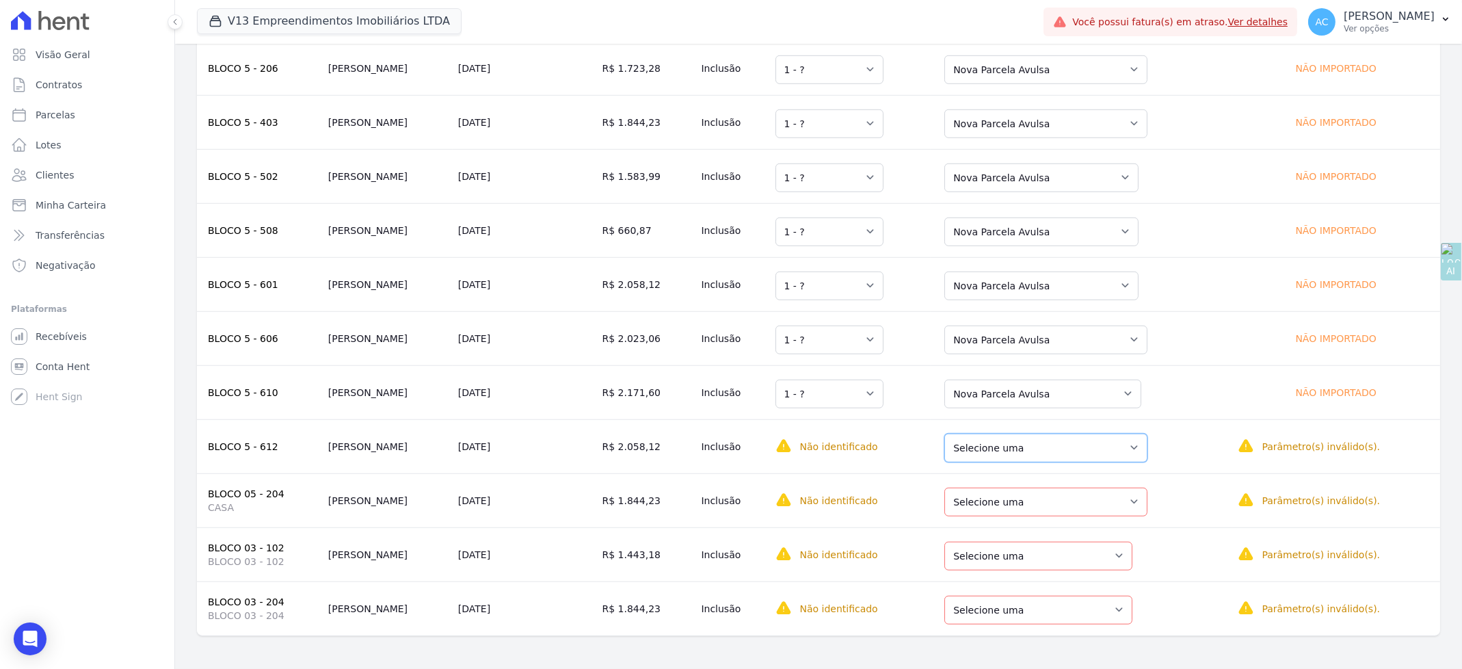
drag, startPoint x: 1012, startPoint y: 439, endPoint x: 1015, endPoint y: 459, distance: 19.9
click at [1013, 439] on select "Selecione uma Nova Parcela Avulsa Parcela Avulsa Existente Intercalada (3 X R$ …" at bounding box center [1045, 447] width 203 height 29
click at [1012, 505] on select "Selecione uma Nova Parcela Avulsa Parcela Avulsa Existente Intercalada (2 X R$ …" at bounding box center [1045, 501] width 203 height 29
click at [1040, 549] on select "Selecione uma Nova Parcela Avulsa Parcela Avulsa Existente Parcela Normal (7 X …" at bounding box center [1038, 555] width 188 height 29
click at [1039, 595] on select "Selecione uma Nova Parcela Avulsa Parcela Avulsa Existente Sinal (12 X R$ 840,0…" at bounding box center [1038, 609] width 188 height 29
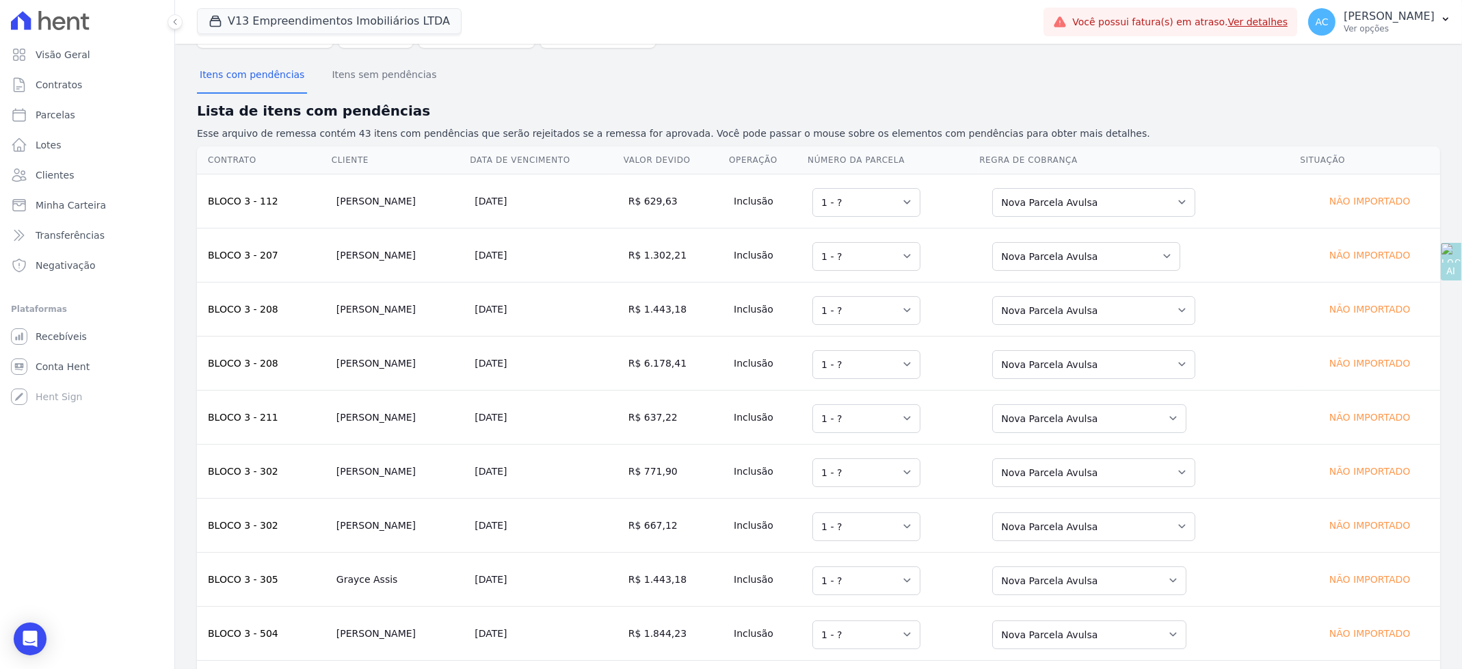
scroll to position [0, 0]
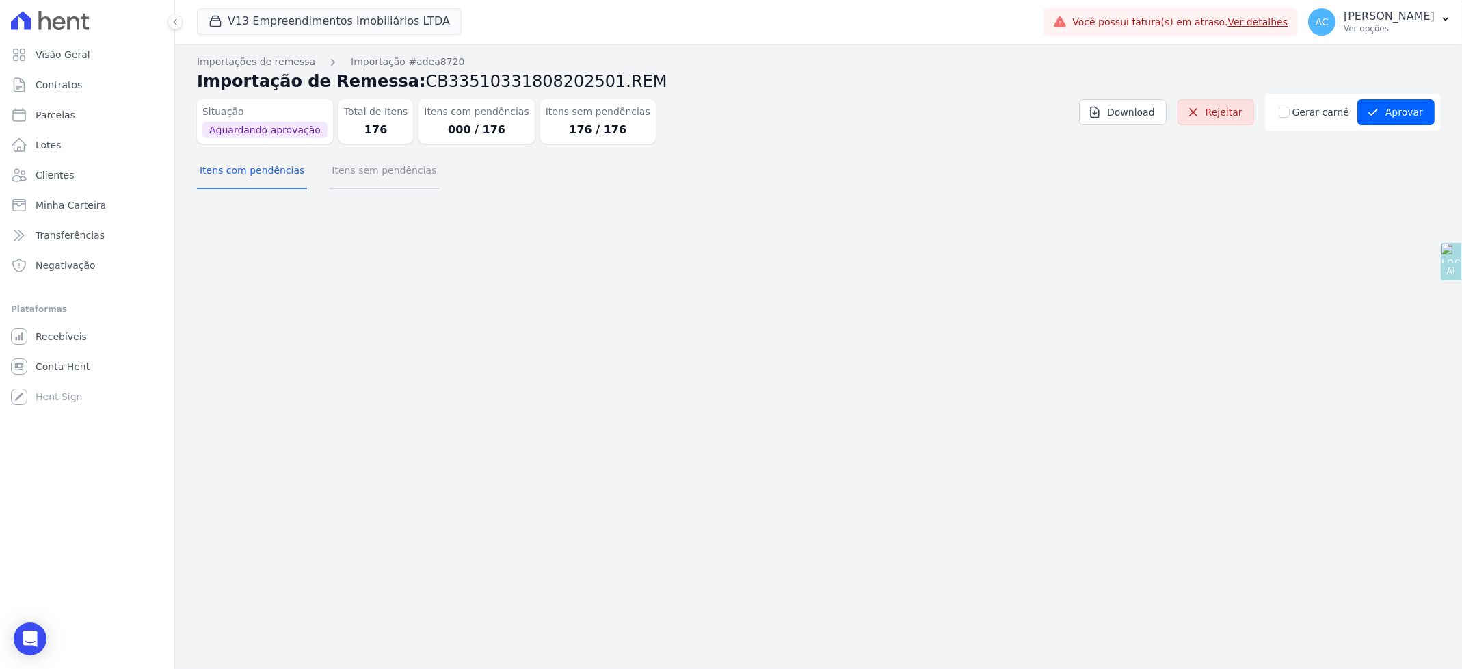
click at [372, 167] on button "Itens sem pendências" at bounding box center [384, 172] width 110 height 36
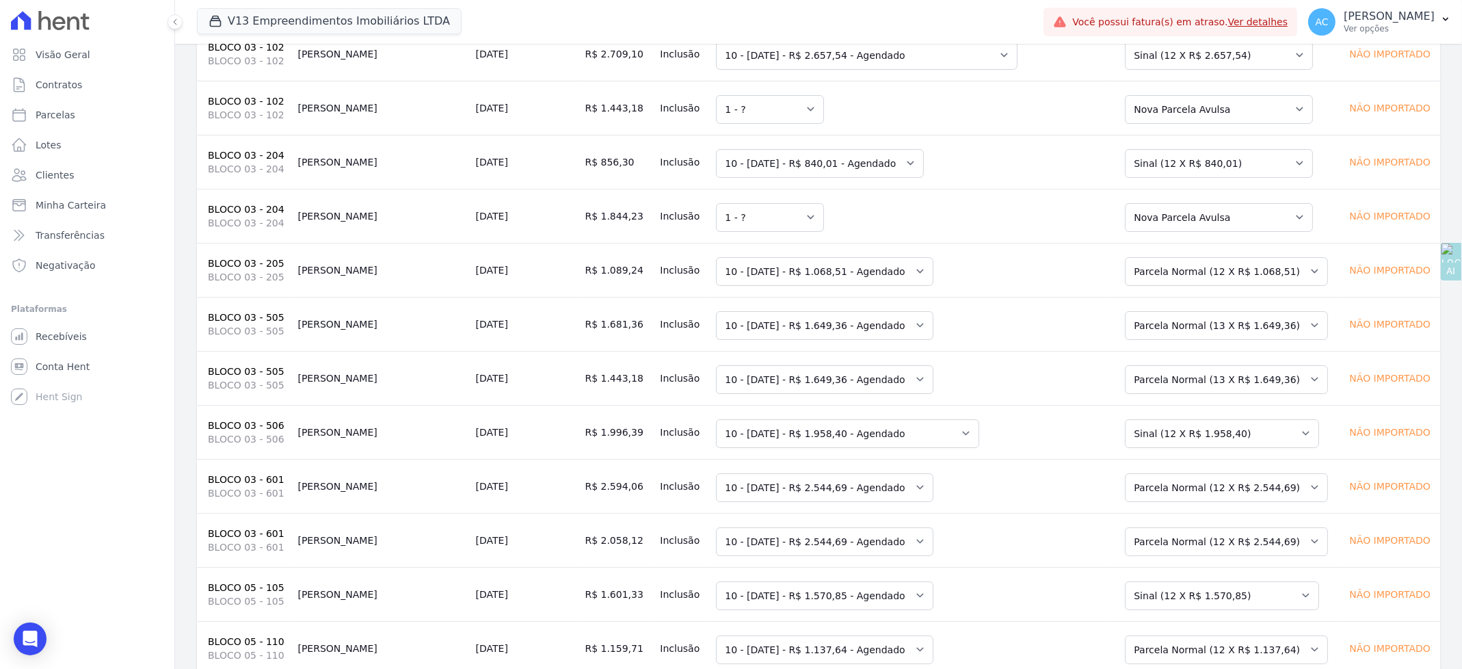
scroll to position [9002, 0]
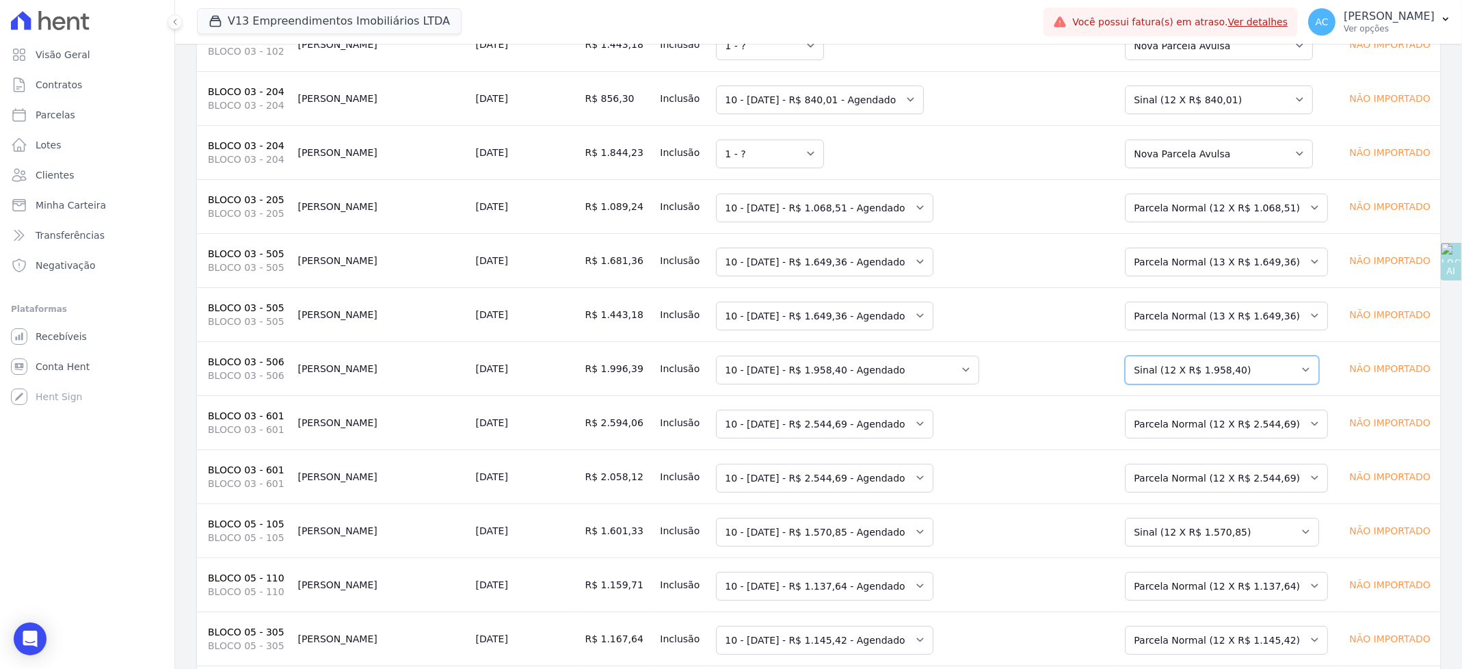
click at [1198, 384] on select "Selecione uma Nova Parcela Avulsa Parcela Avulsa Existente Parcela Normal (20 X…" at bounding box center [1222, 369] width 194 height 29
click at [1225, 546] on select "Selecione uma Nova Parcela Avulsa Parcela Avulsa Existente Parcela Normal (20 X…" at bounding box center [1222, 532] width 194 height 29
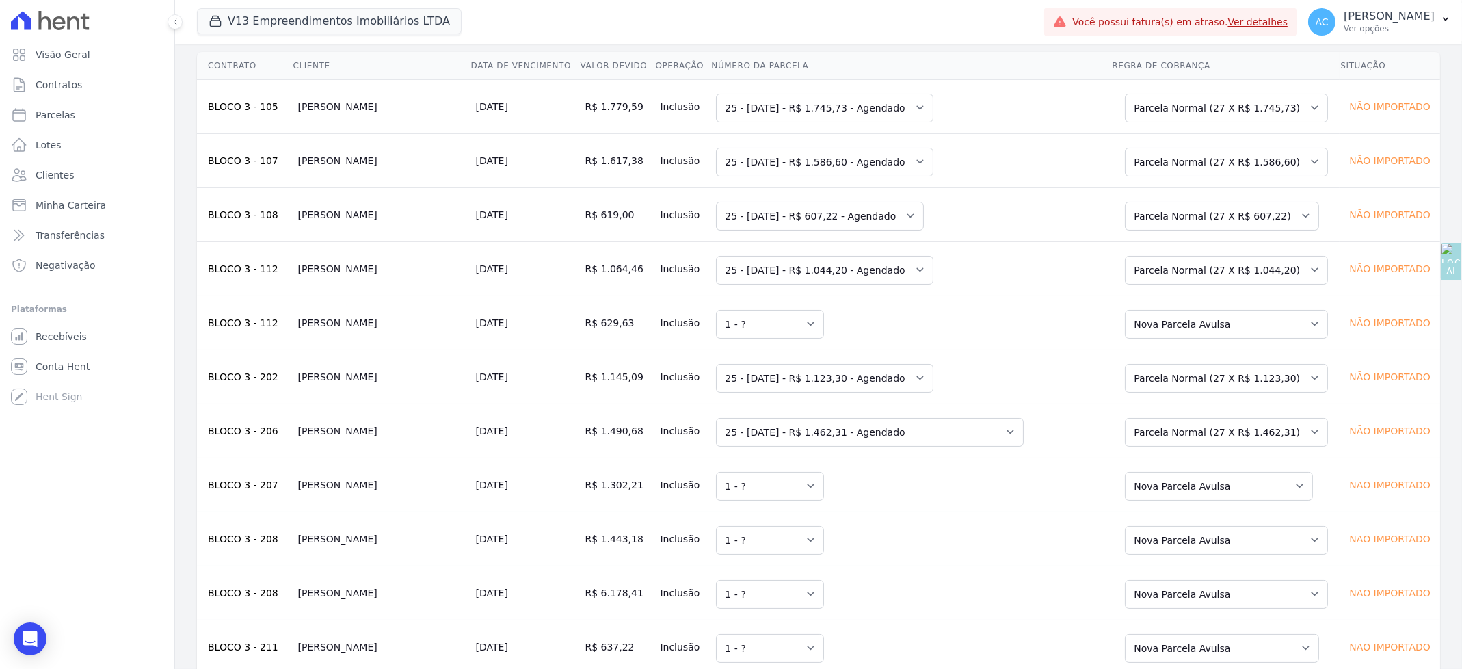
scroll to position [0, 0]
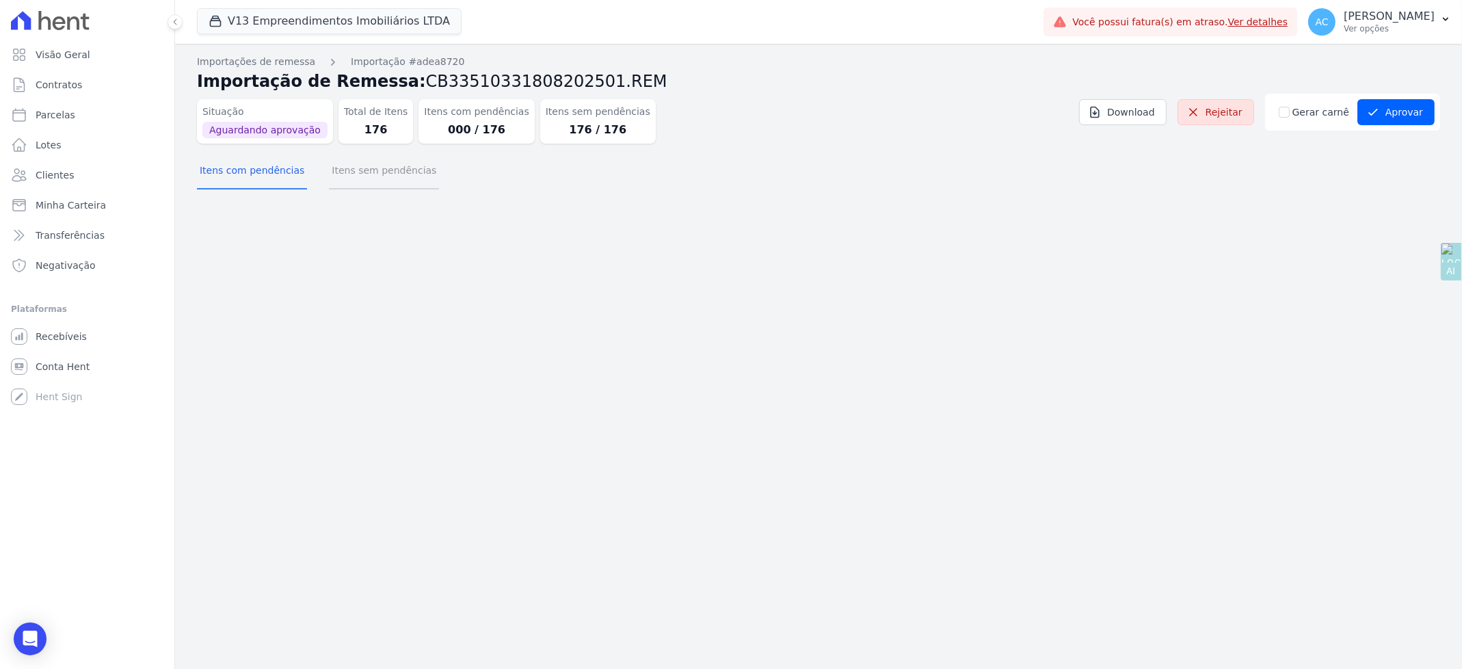
click at [357, 172] on button "Itens sem pendências" at bounding box center [384, 172] width 110 height 36
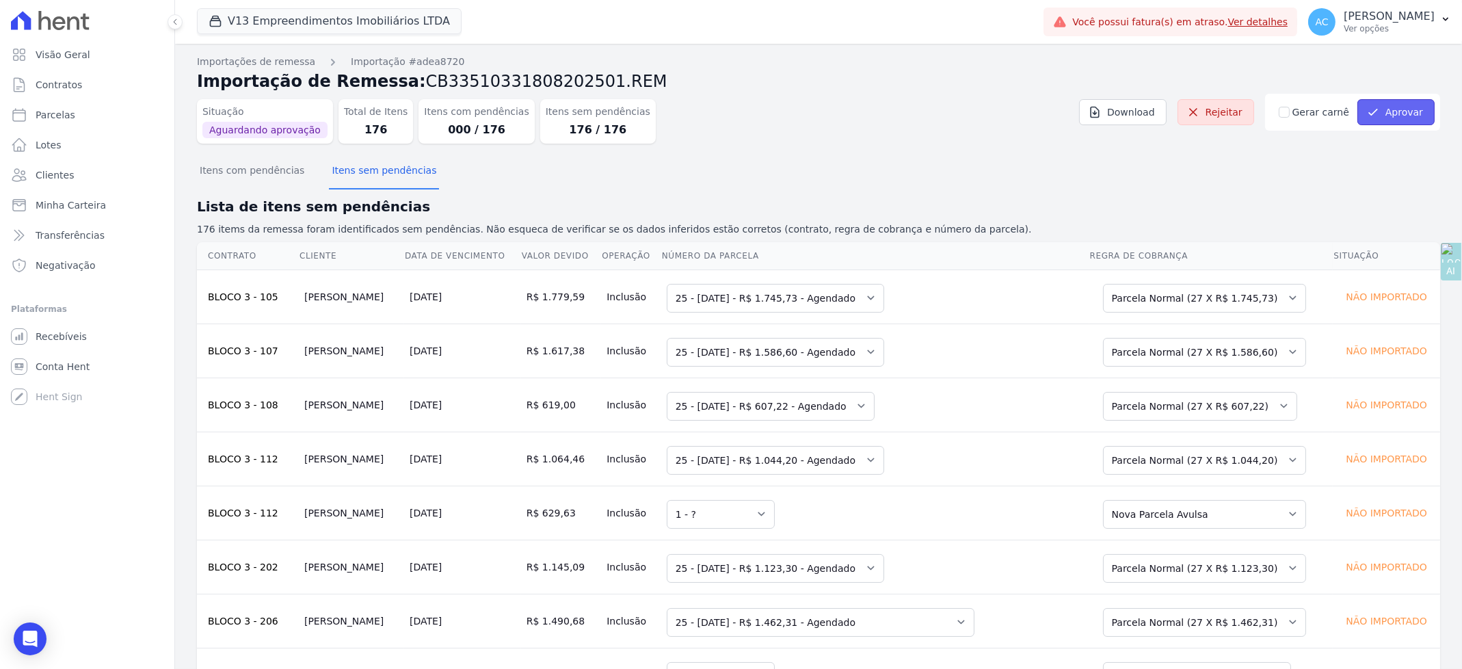
click at [1391, 115] on button "Aprovar" at bounding box center [1395, 112] width 77 height 26
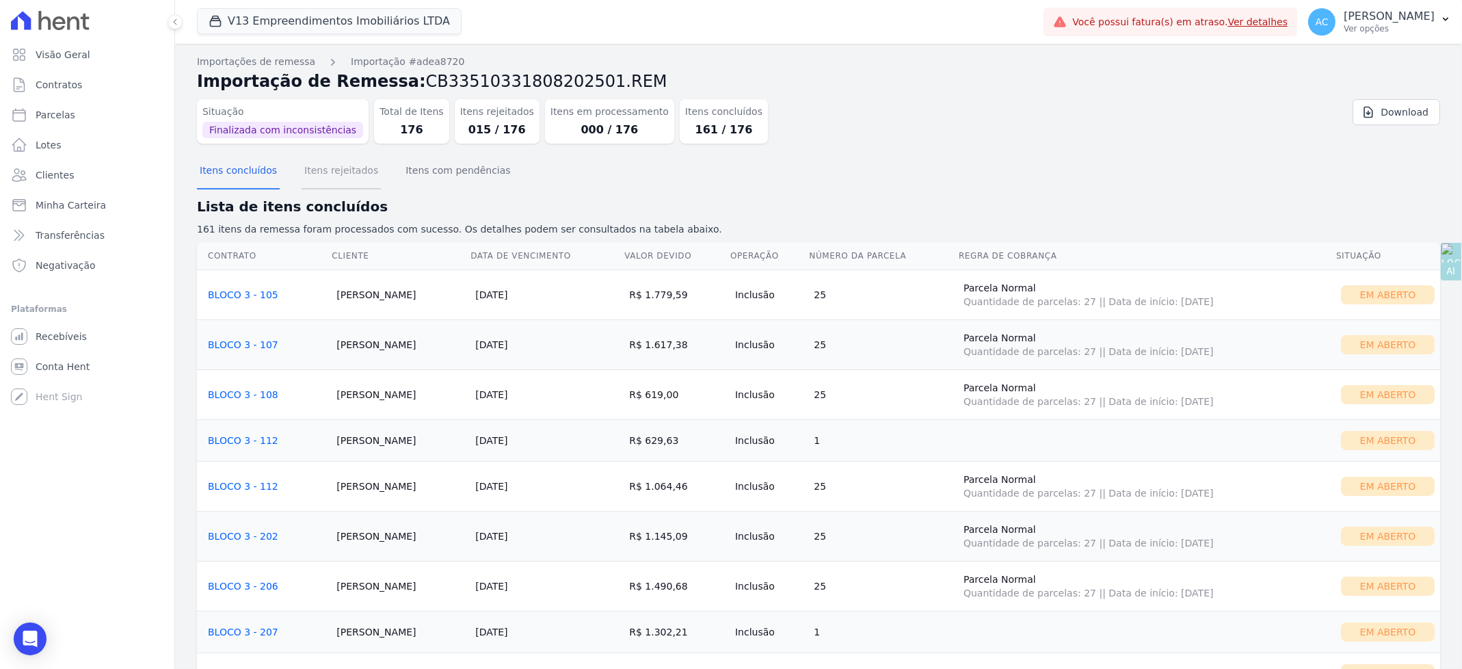
click at [347, 173] on button "Itens rejeitados" at bounding box center [340, 172] width 79 height 36
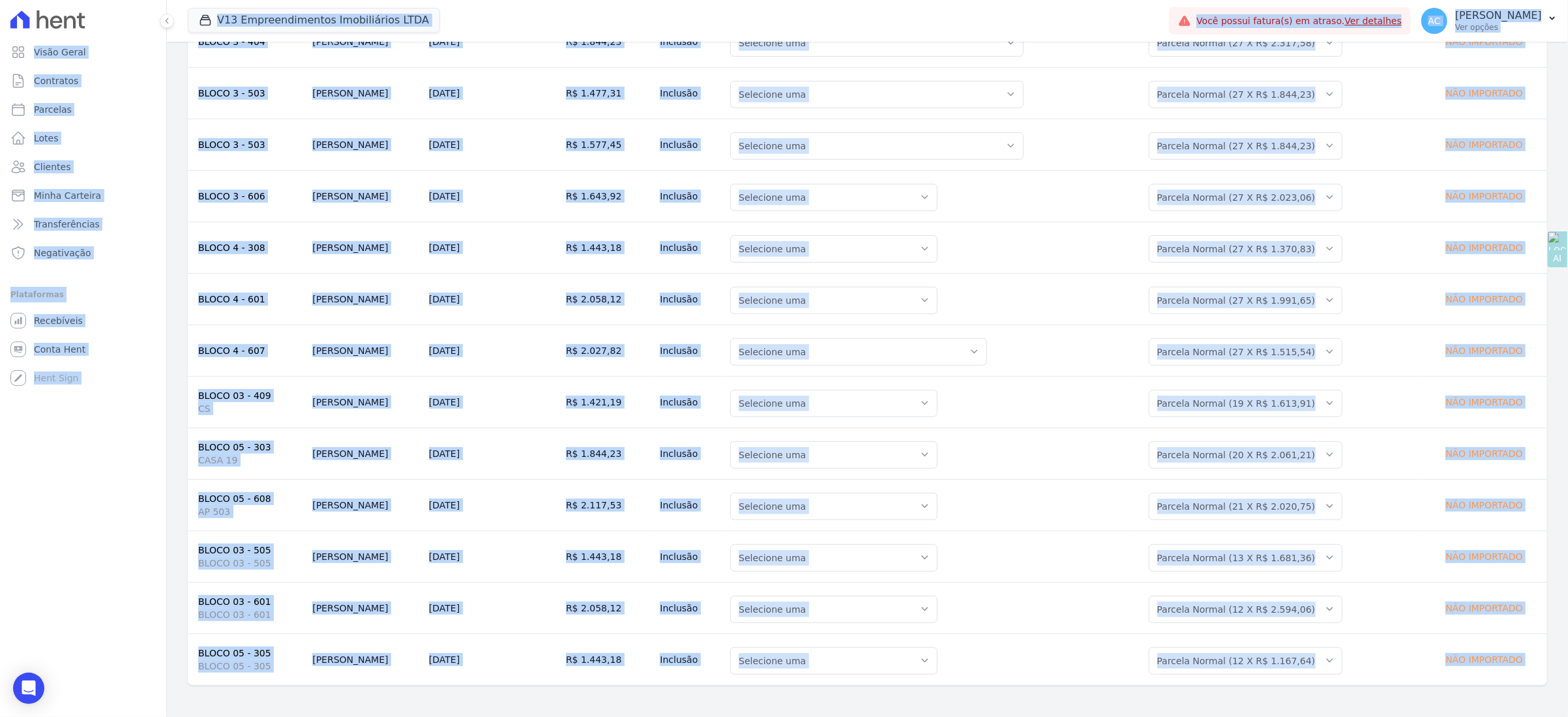
scroll to position [351, 0]
click at [316, 637] on div "Contrato Cliente Data de Vencimento Valor devido Operação Número da Parcela Reg…" at bounding box center [867, 286] width 1401 height 809
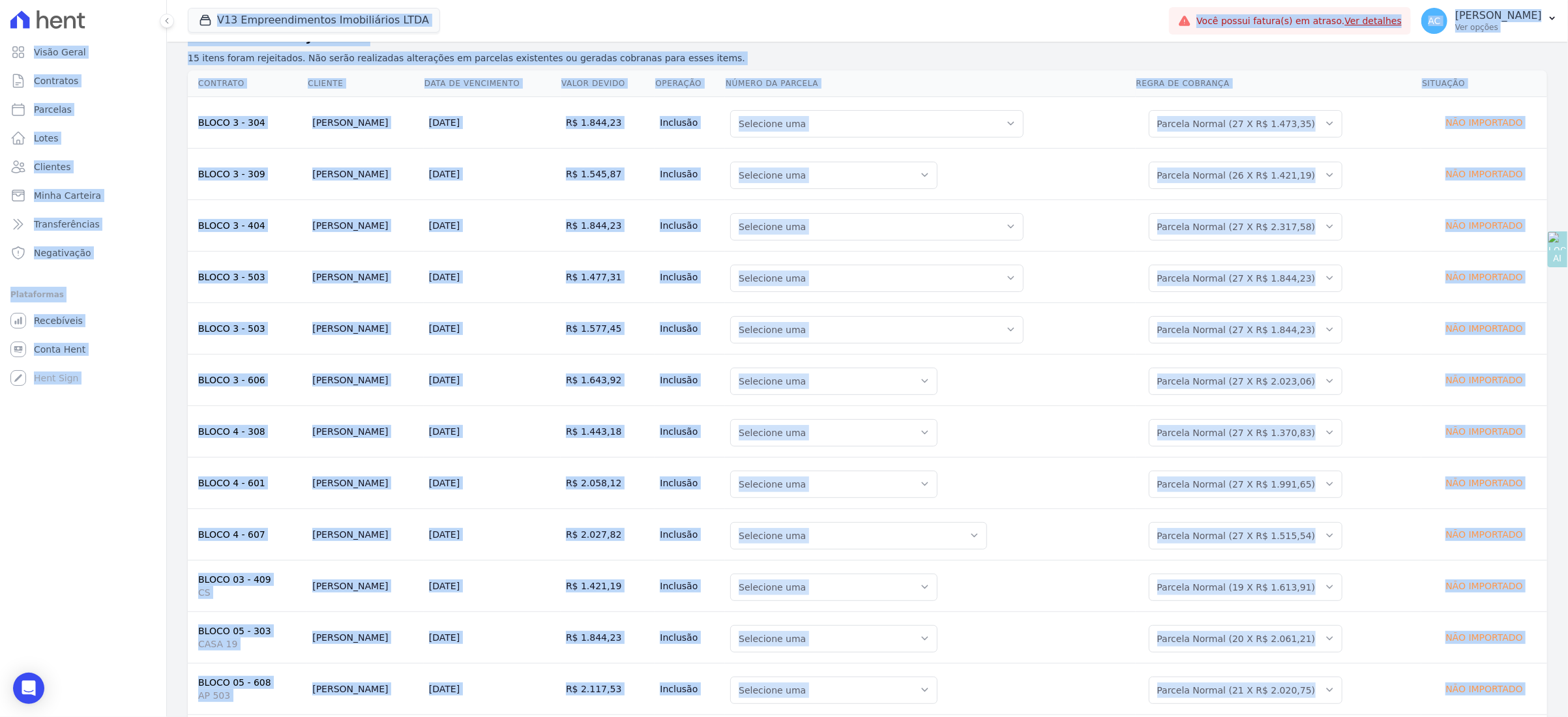
scroll to position [154, 0]
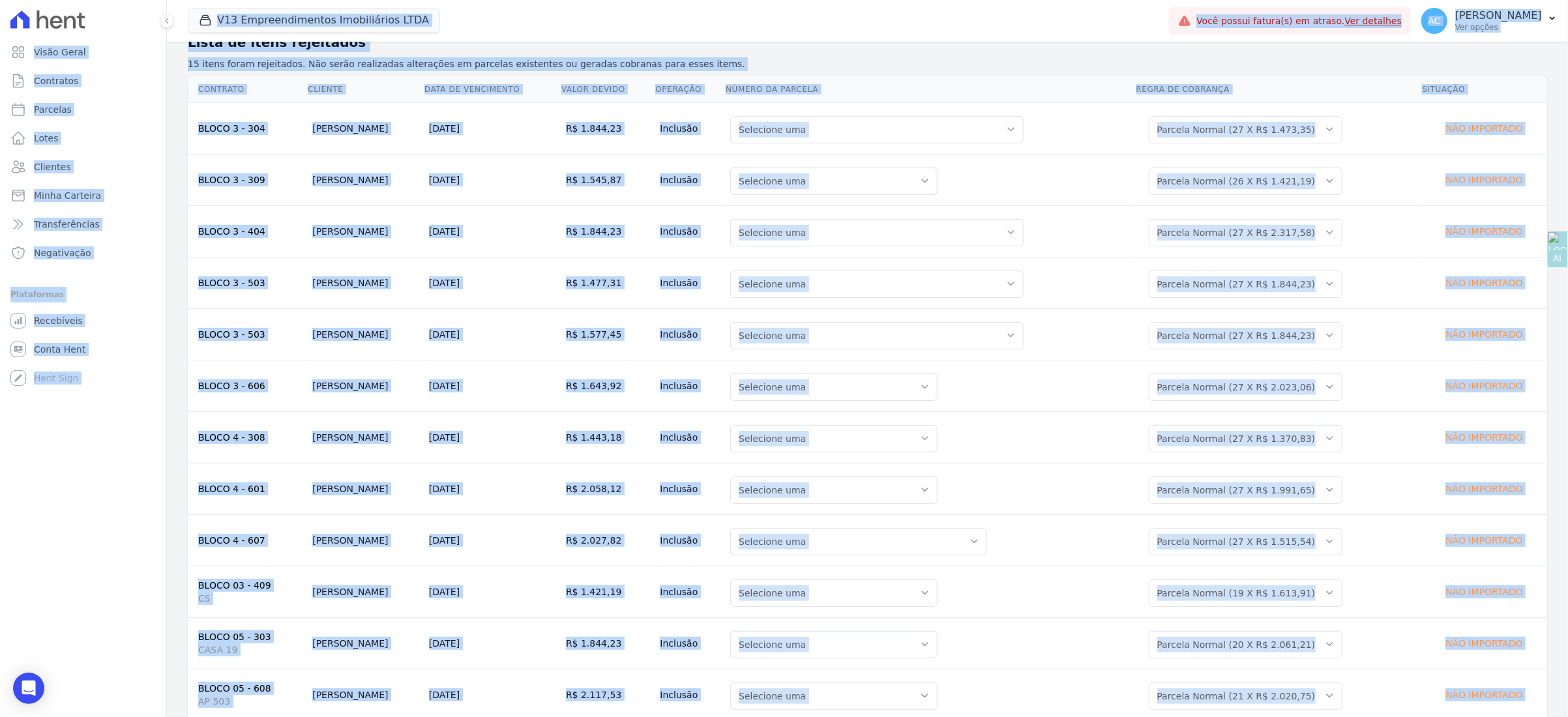
click at [1081, 88] on th "Número da Parcela" at bounding box center [930, 90] width 410 height 27
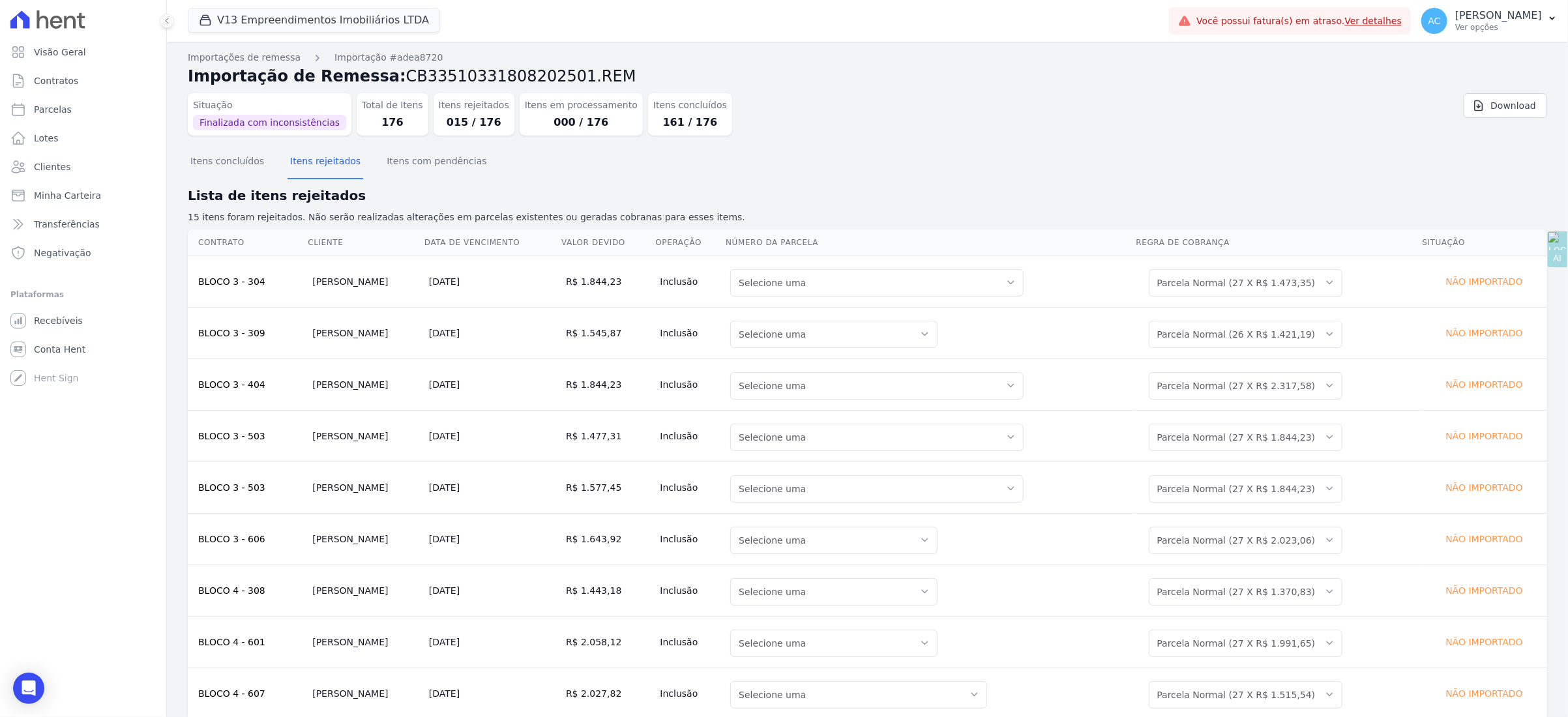
scroll to position [0, 0]
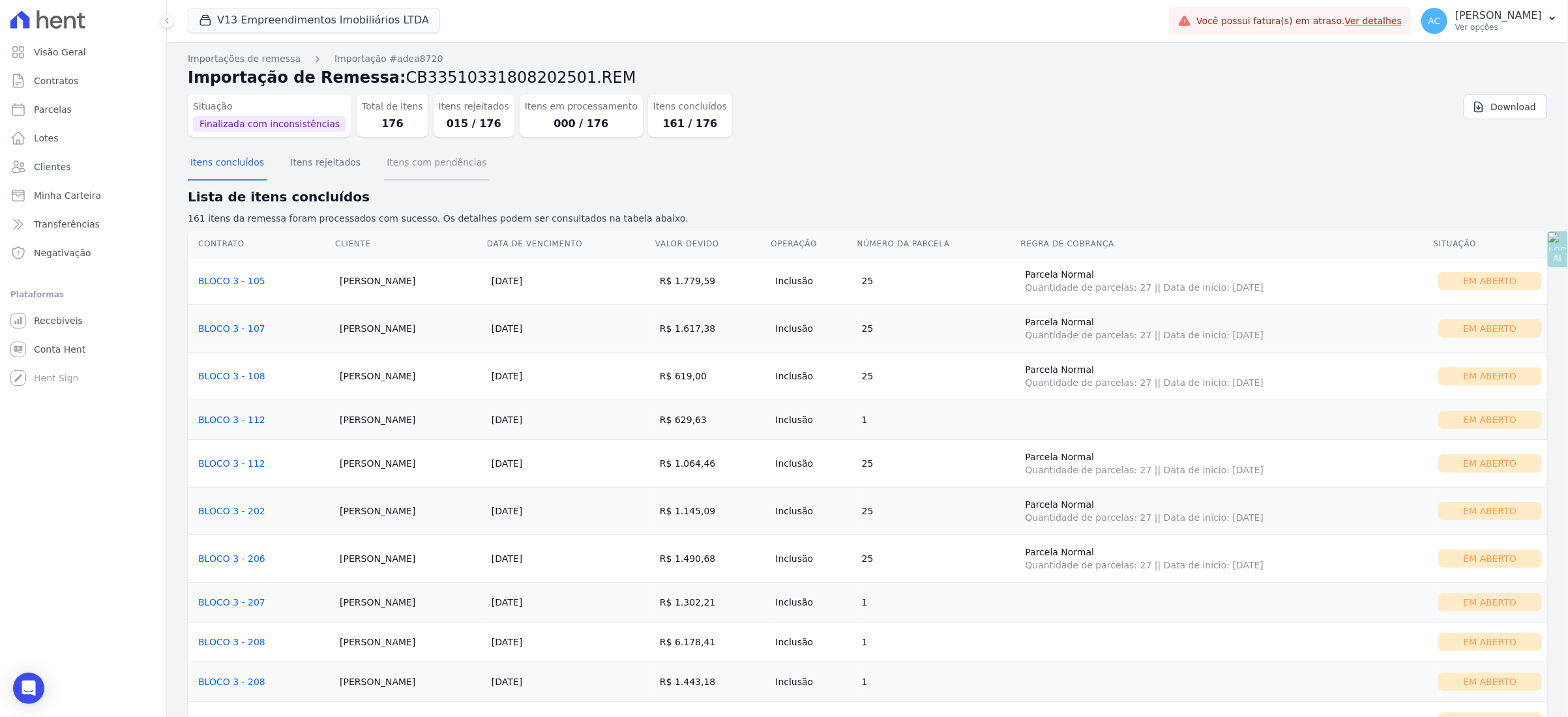
click at [388, 163] on button "Itens com pendências" at bounding box center [437, 164] width 105 height 34
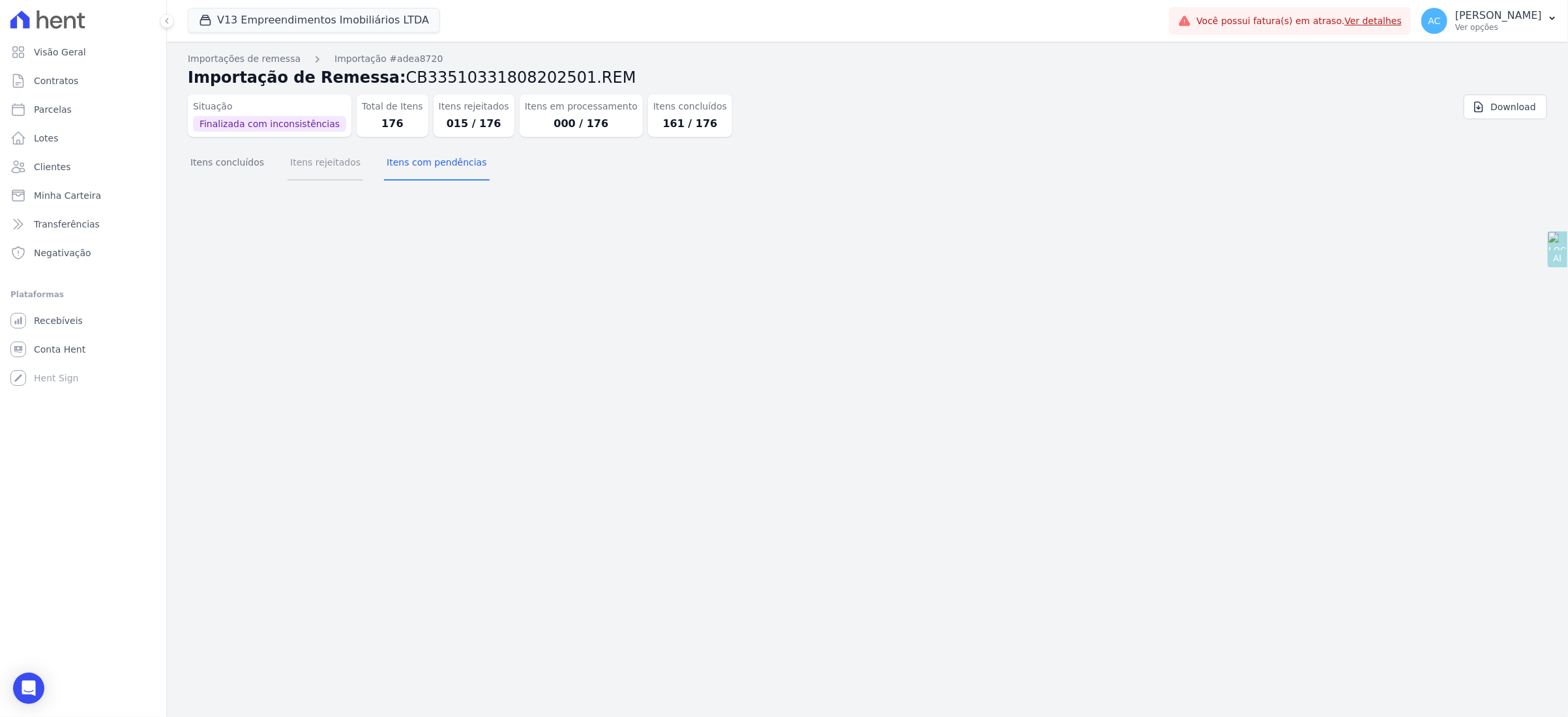
click at [322, 166] on button "Itens rejeitados" at bounding box center [324, 164] width 75 height 34
